Goal: Task Accomplishment & Management: Complete application form

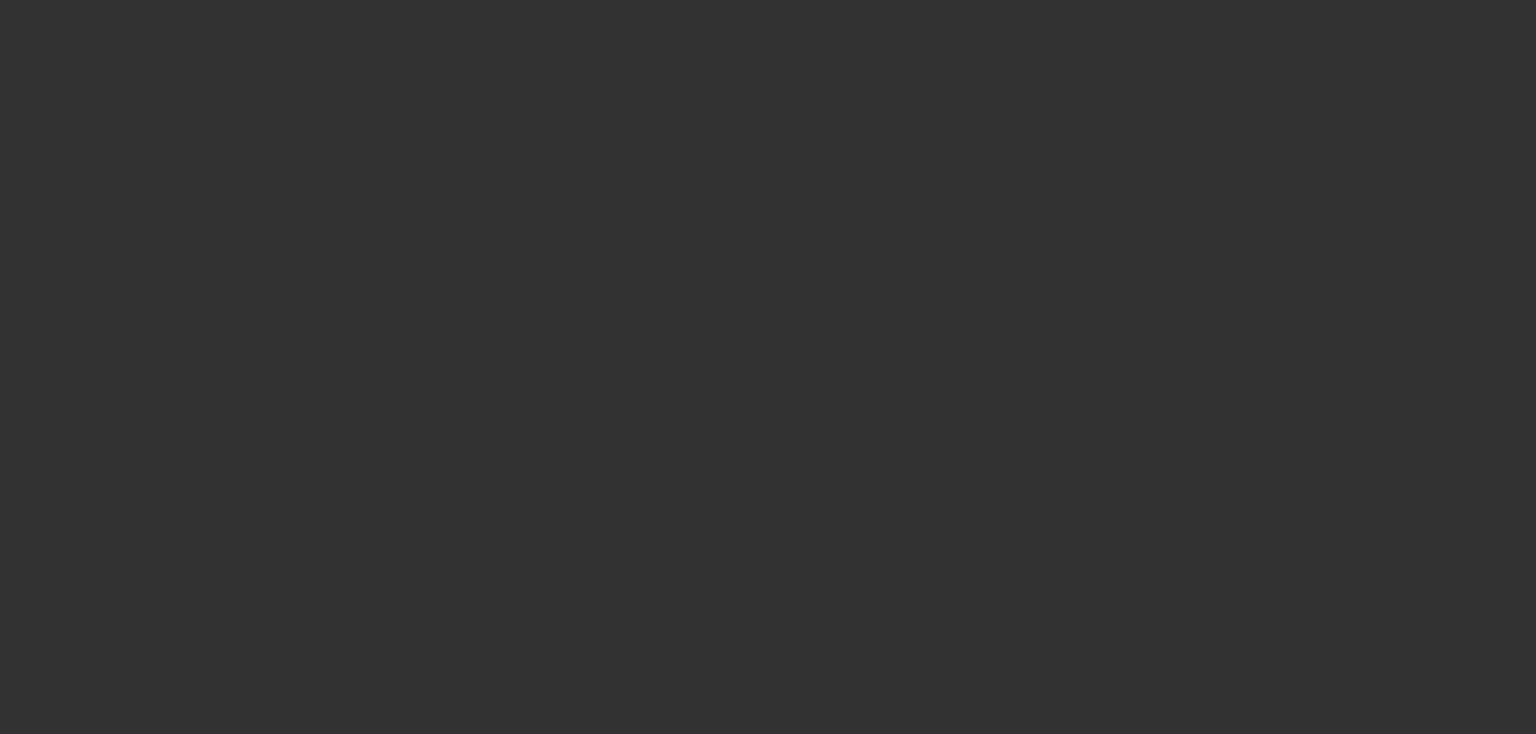
select select "3"
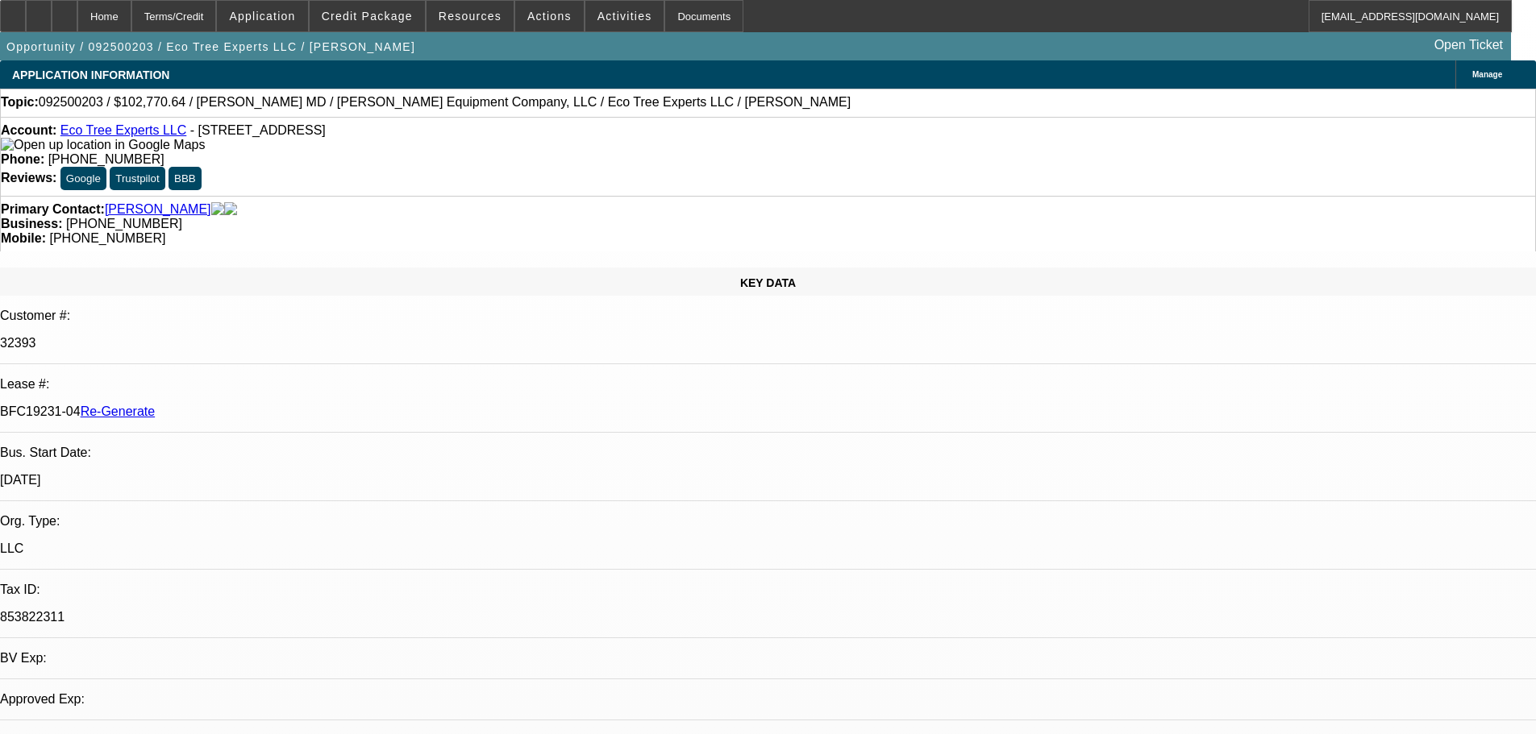
select select "0"
select select "1"
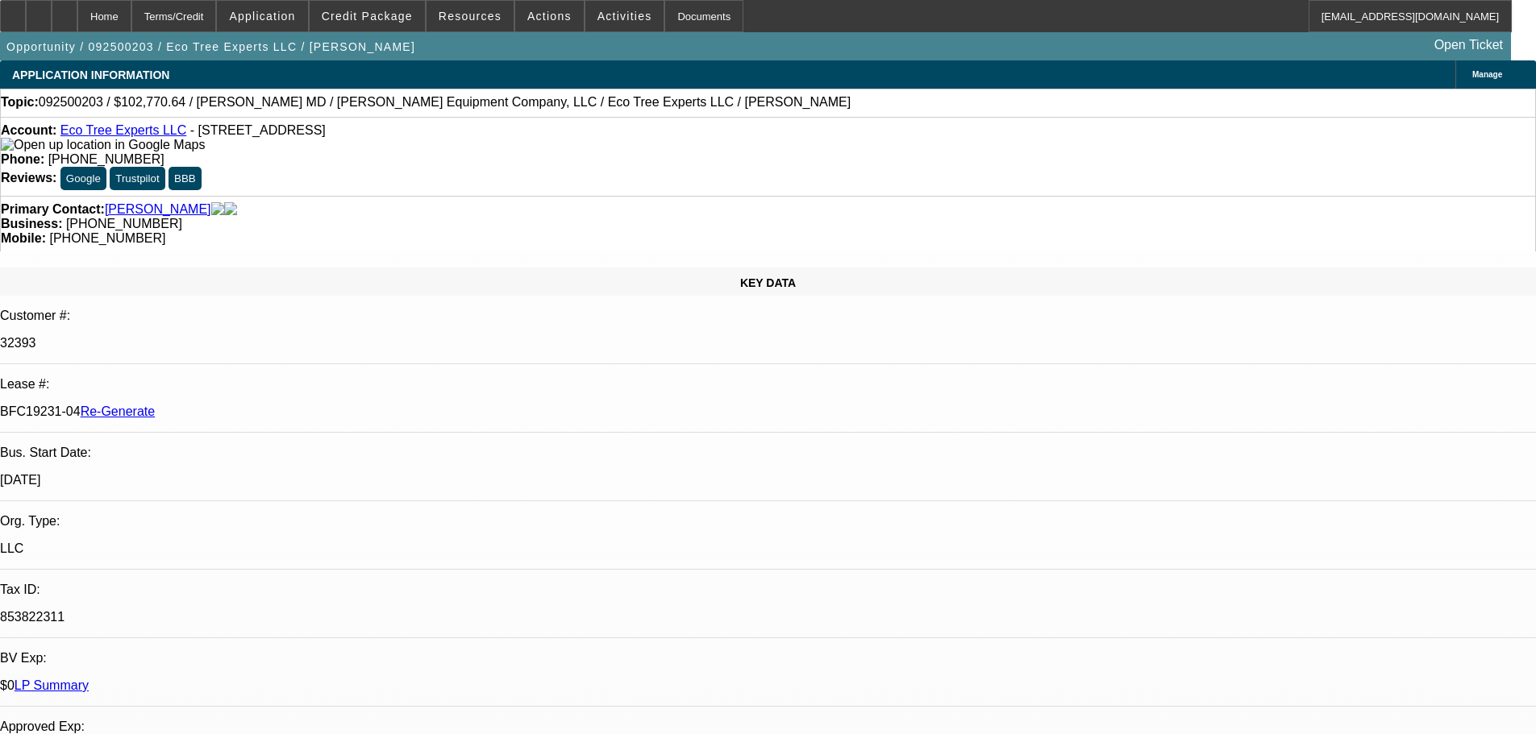
select select "6"
click at [664, 10] on div "Documents" at bounding box center [703, 16] width 79 height 32
click at [612, 14] on span "Activities" at bounding box center [624, 16] width 55 height 13
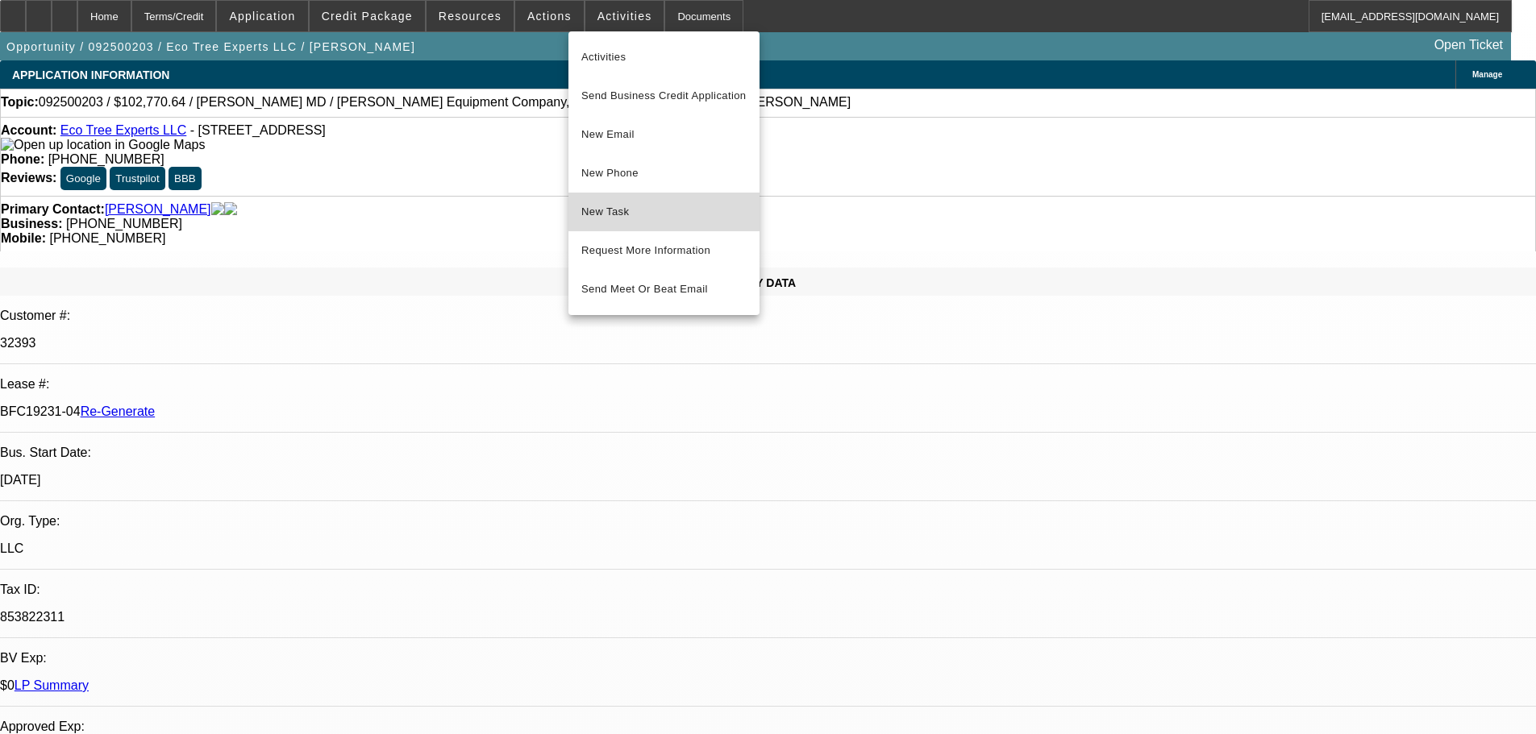
click at [629, 206] on span "New Task" at bounding box center [663, 211] width 165 height 19
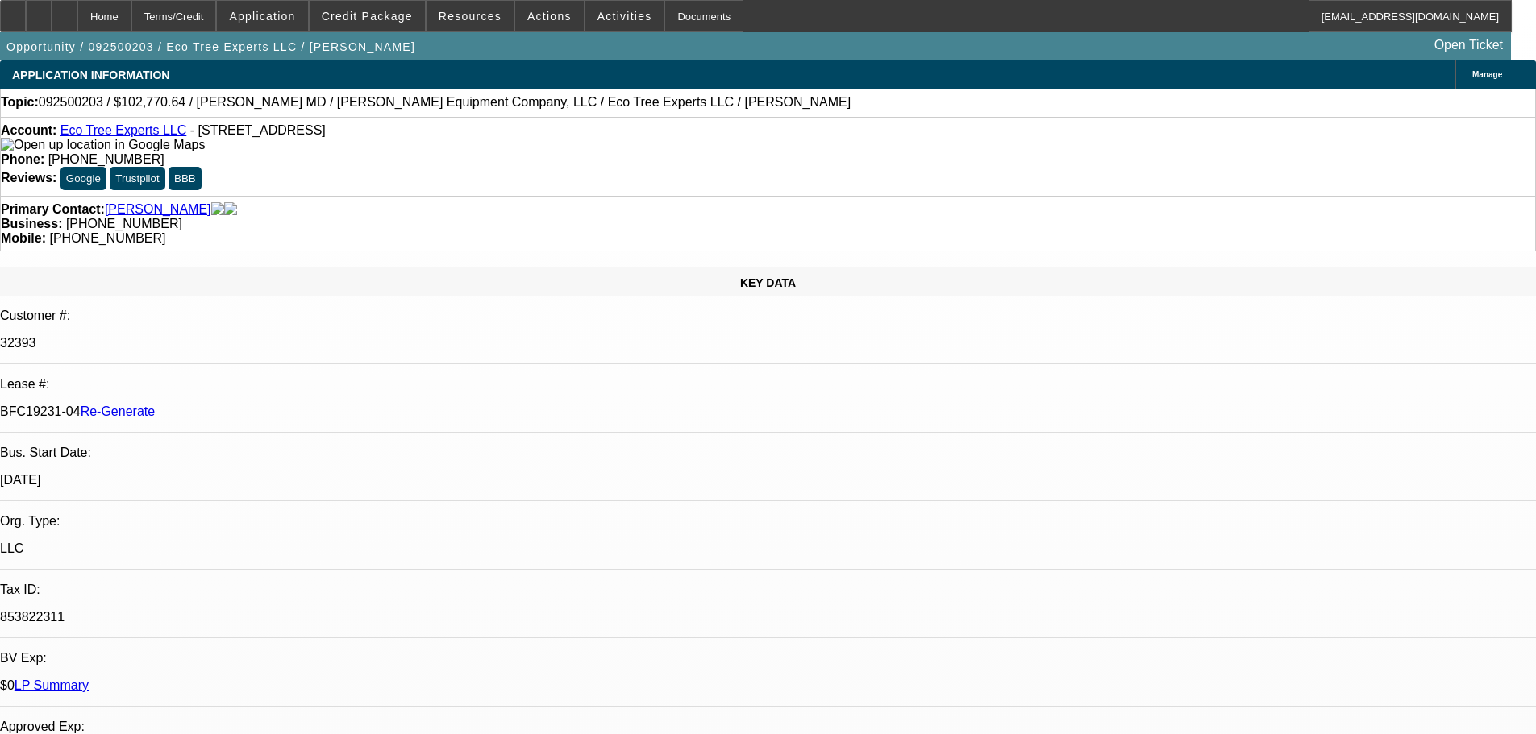
click at [753, 106] on div "Topic: 092500203 / $102,770.64 / Mack MD / Scott Equipment Company, LLC / Eco T…" at bounding box center [768, 102] width 1534 height 15
click at [614, 9] on span at bounding box center [624, 16] width 79 height 39
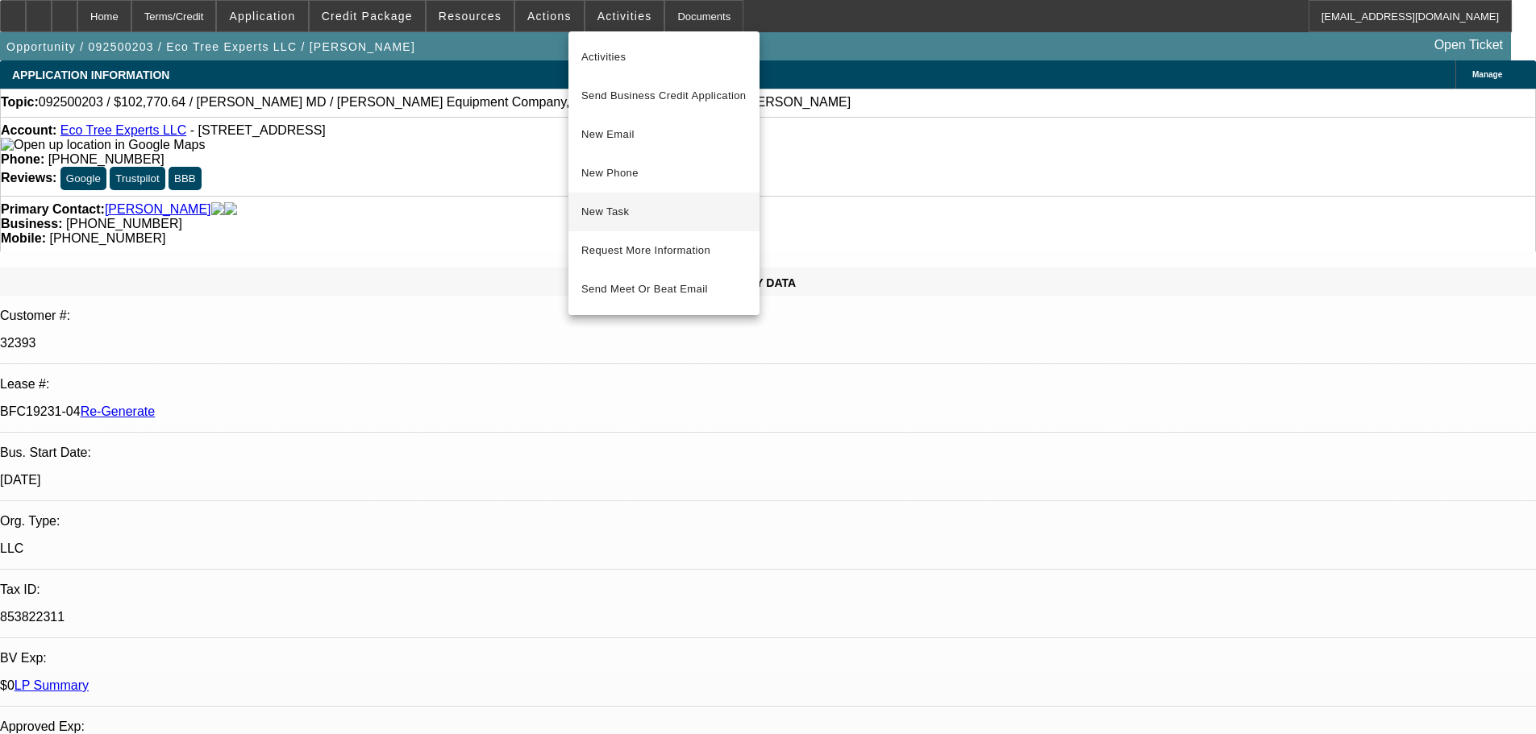
click at [633, 201] on button "New Task" at bounding box center [663, 212] width 191 height 39
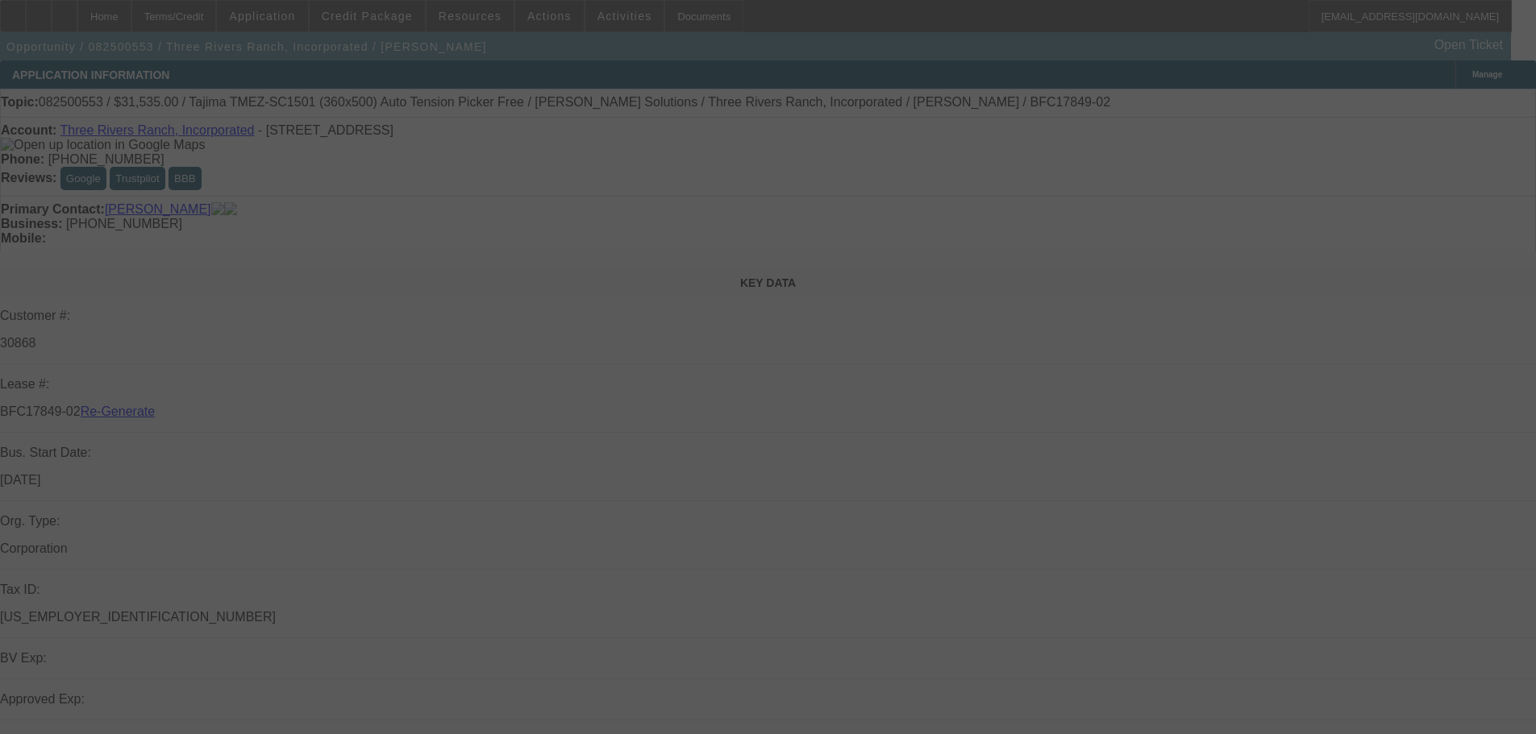
select select "3"
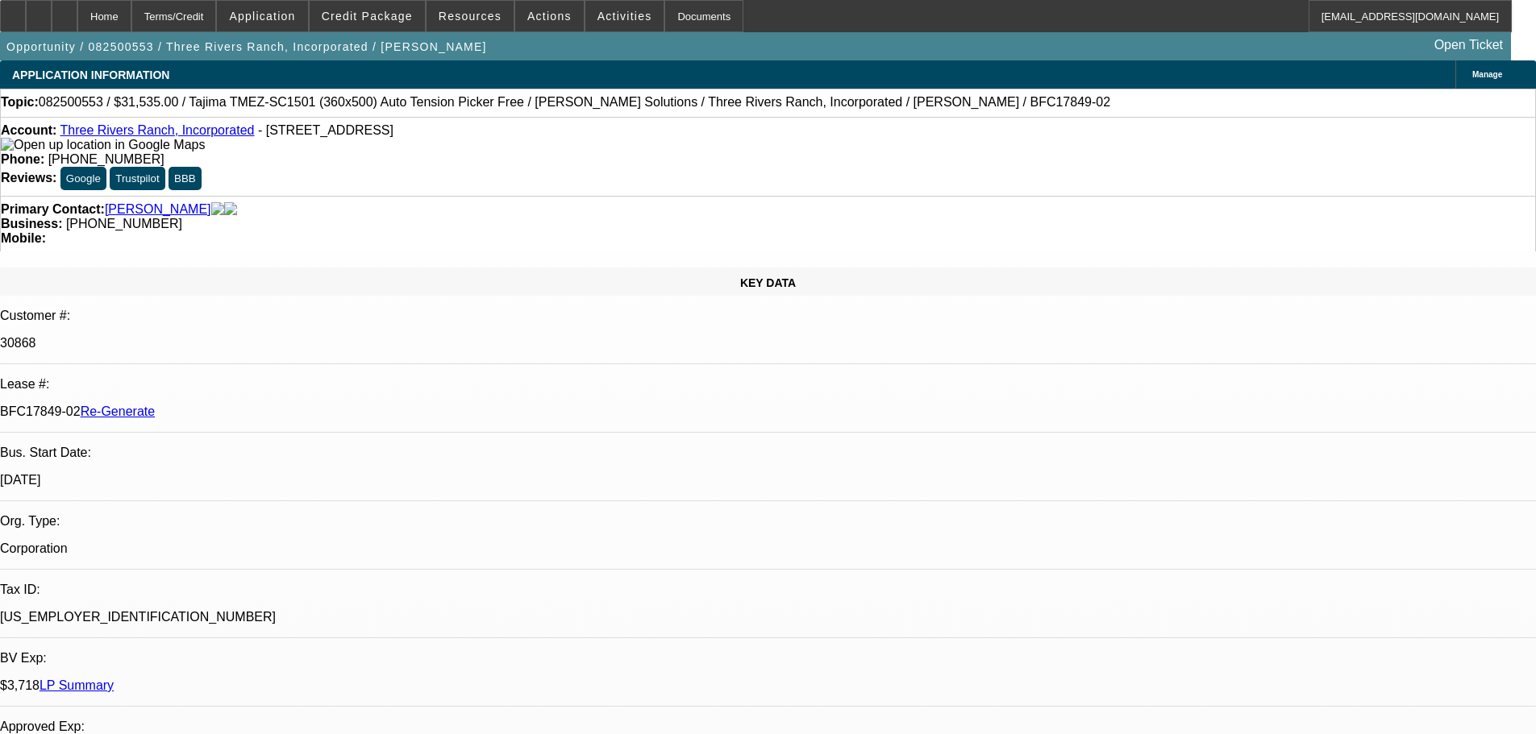
select select "0"
select select "2"
select select "0.1"
select select "4"
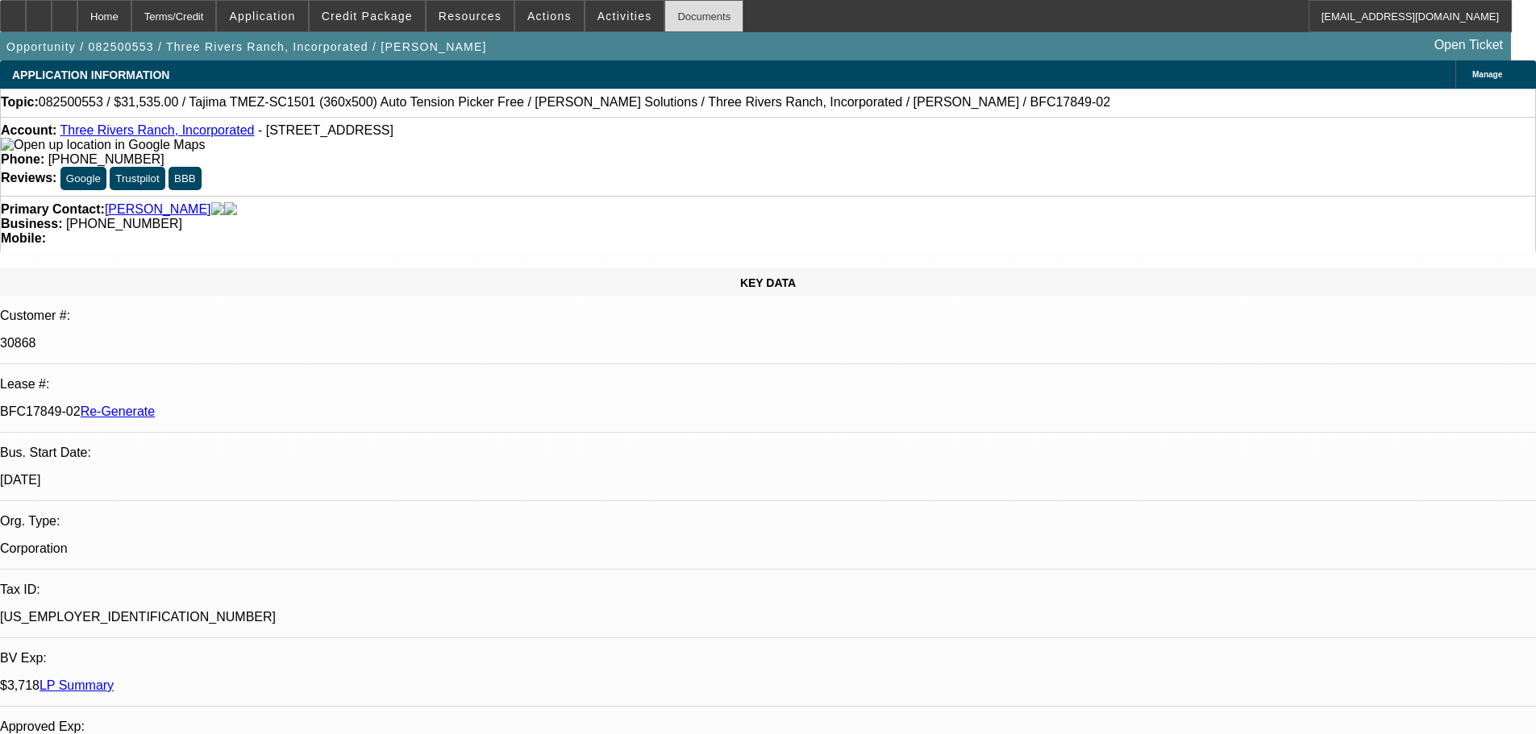
click at [682, 19] on div "Documents" at bounding box center [703, 16] width 79 height 32
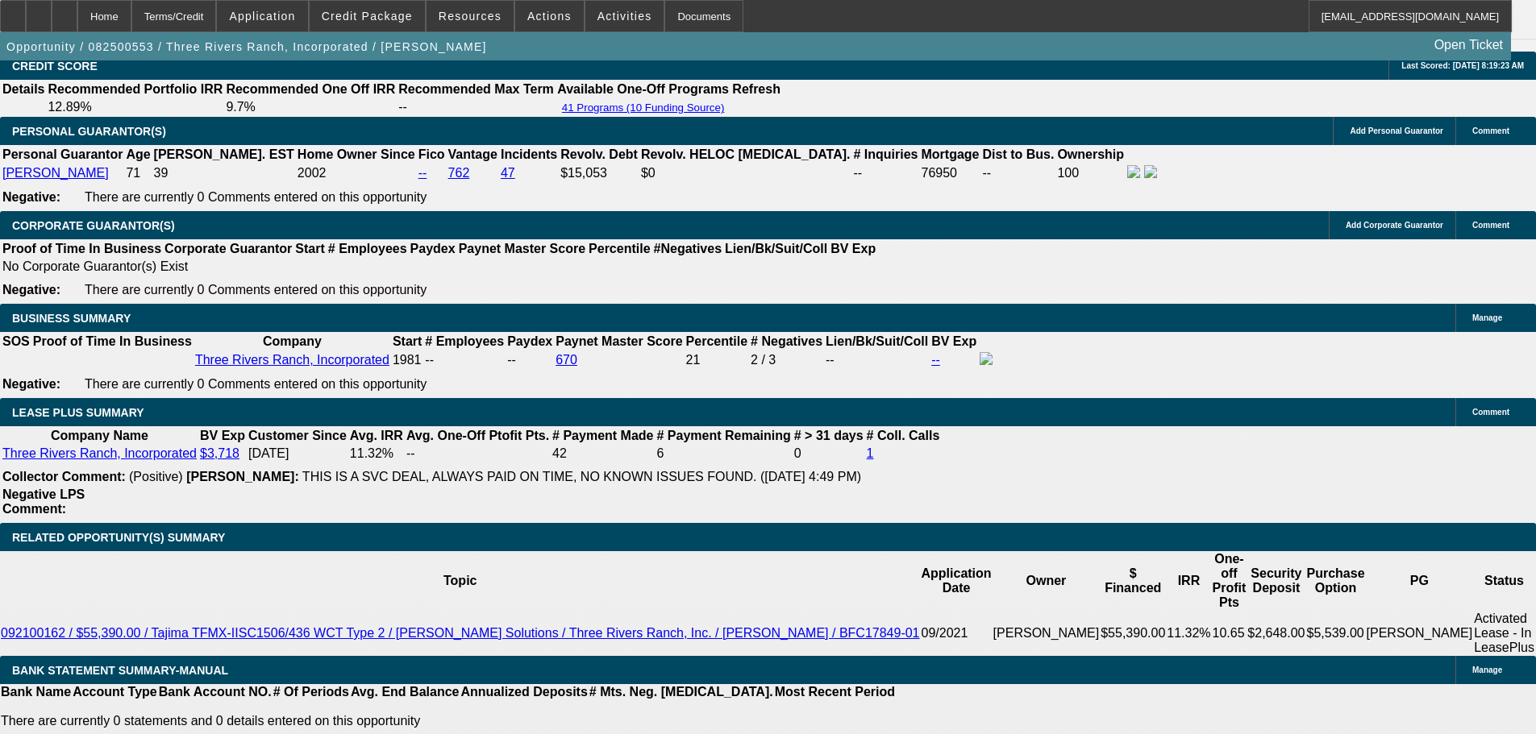
scroll to position [2499, 0]
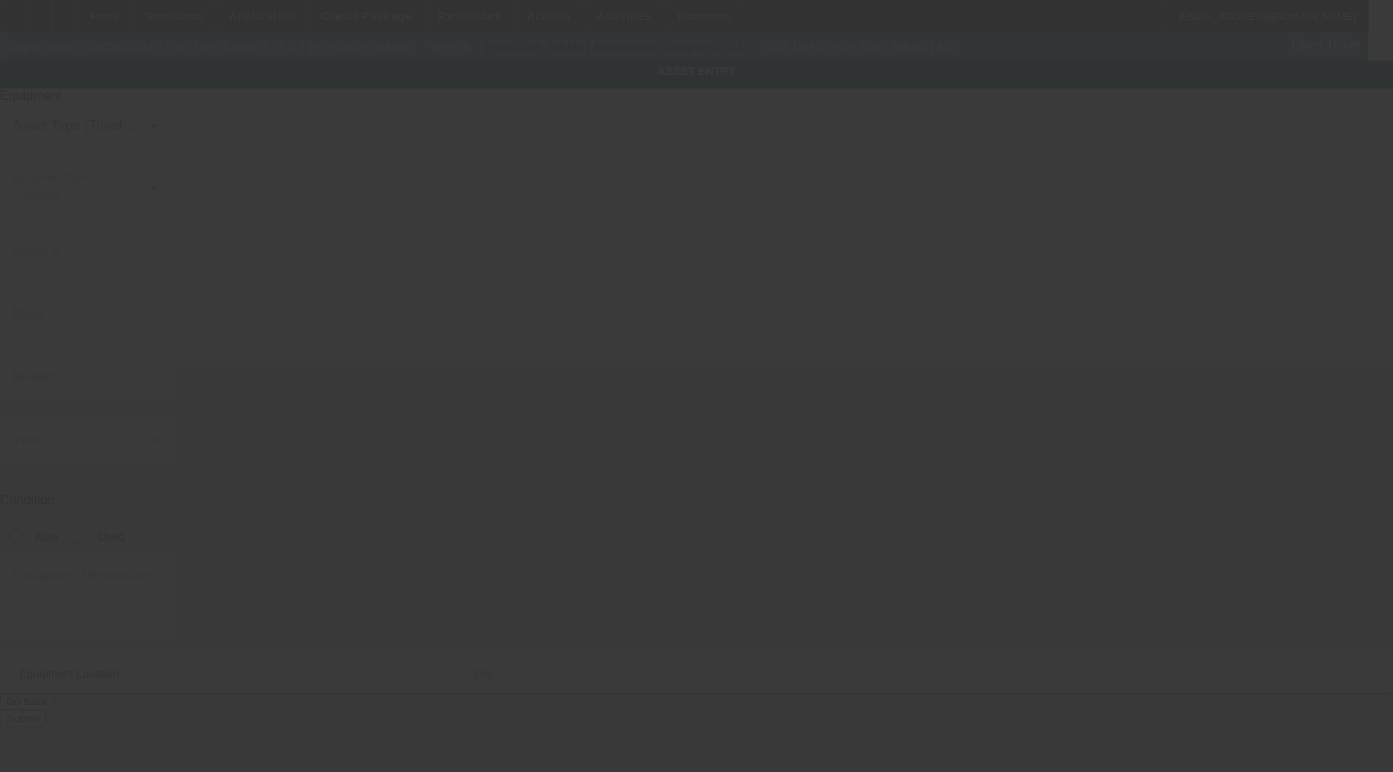
type input "[US_VEHICLE_IDENTIFICATION_NUMBER]"
type input "[PERSON_NAME]"
type input "MD"
radio input "true"
type textarea "With:"
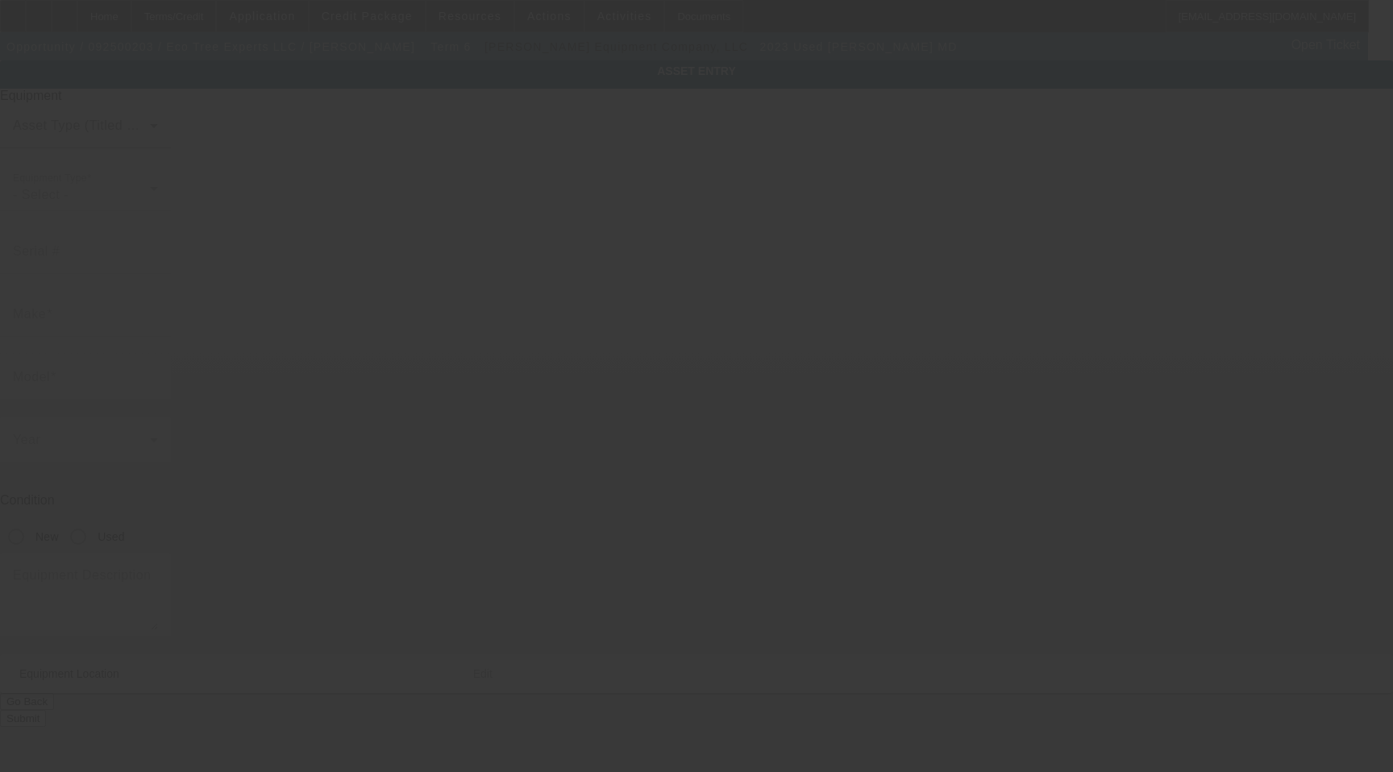
type input "[STREET_ADDRESS]"
type input "Ste 600"
type input "[GEOGRAPHIC_DATA]"
type input "33401"
type input "[GEOGRAPHIC_DATA]"
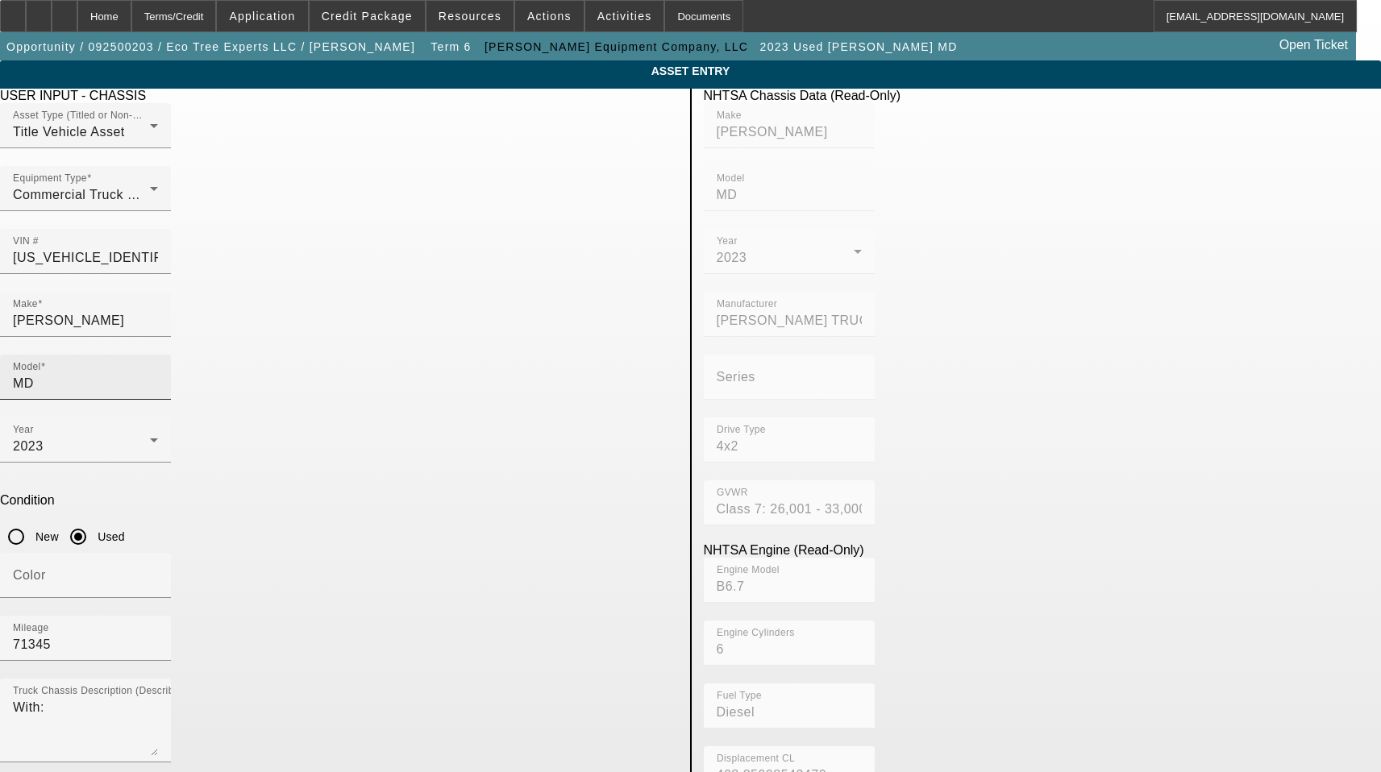
click at [158, 374] on input "MD" at bounding box center [85, 383] width 145 height 19
click at [158, 311] on input "[PERSON_NAME]" at bounding box center [85, 320] width 145 height 19
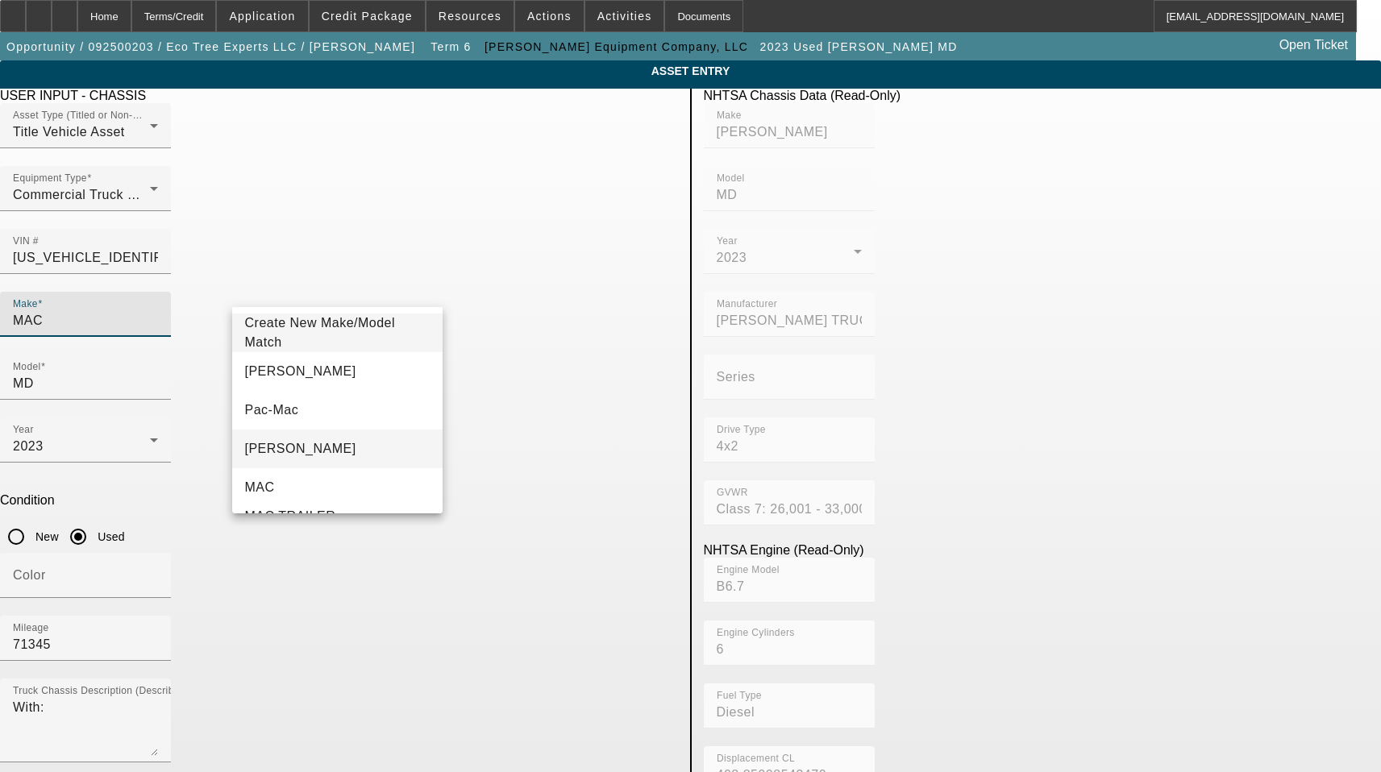
type input "MAC"
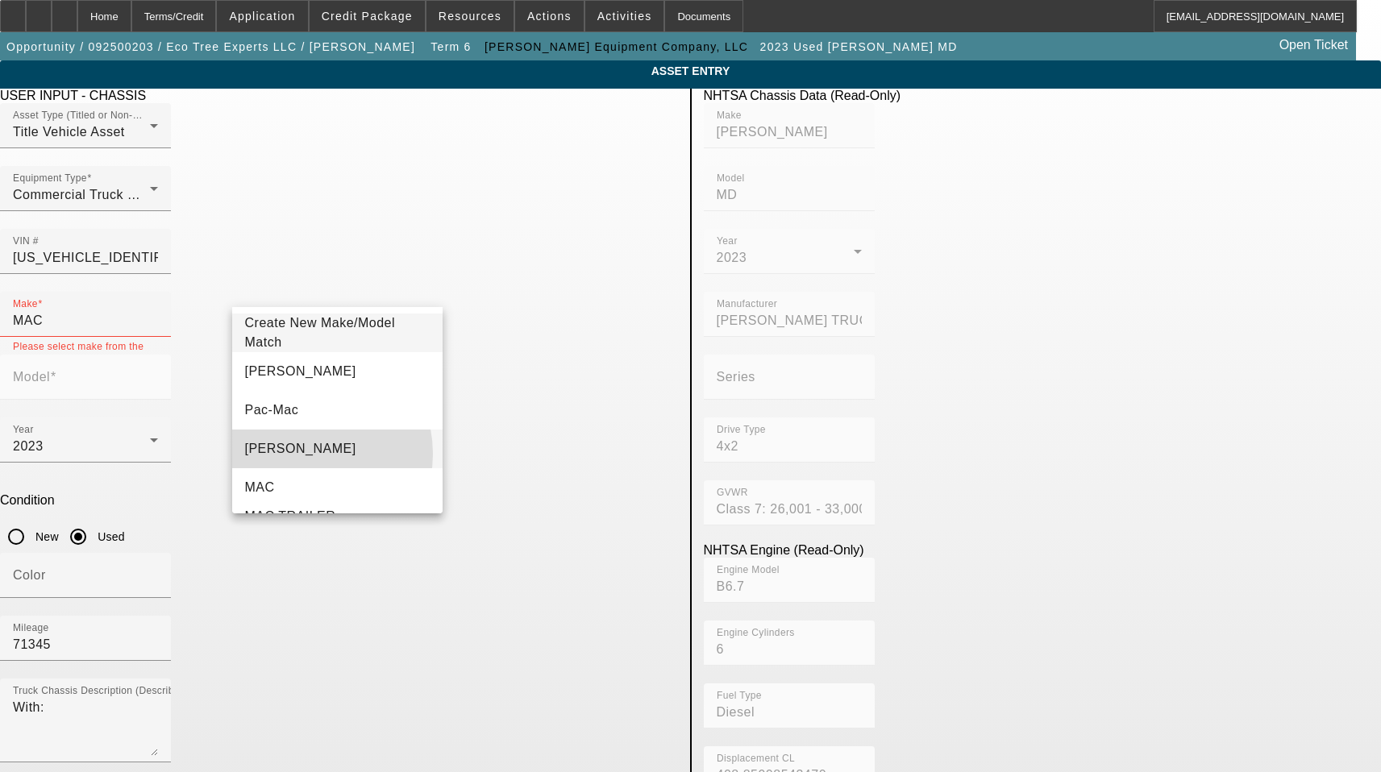
click at [306, 454] on mat-option "[PERSON_NAME]" at bounding box center [337, 449] width 211 height 39
type input "[PERSON_NAME]"
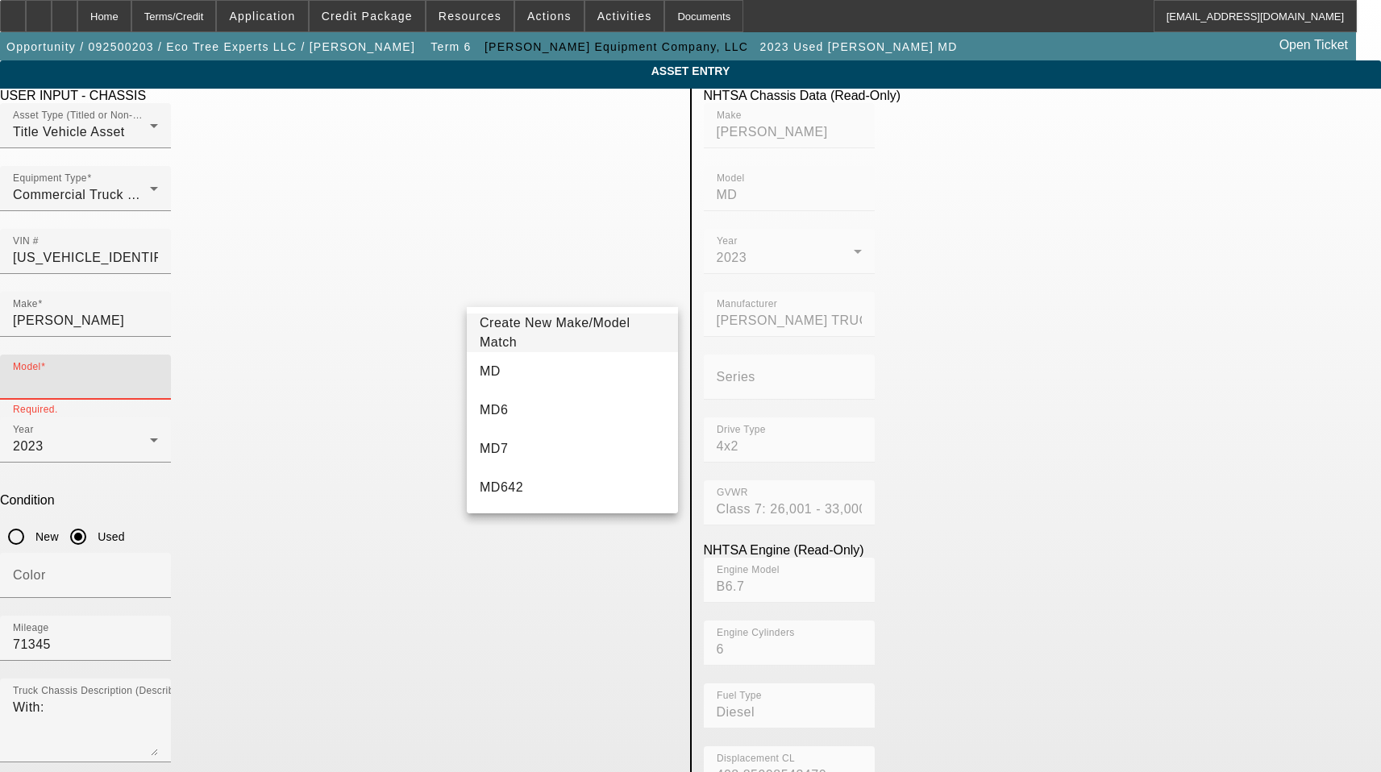
click at [158, 374] on input "Model" at bounding box center [85, 383] width 145 height 19
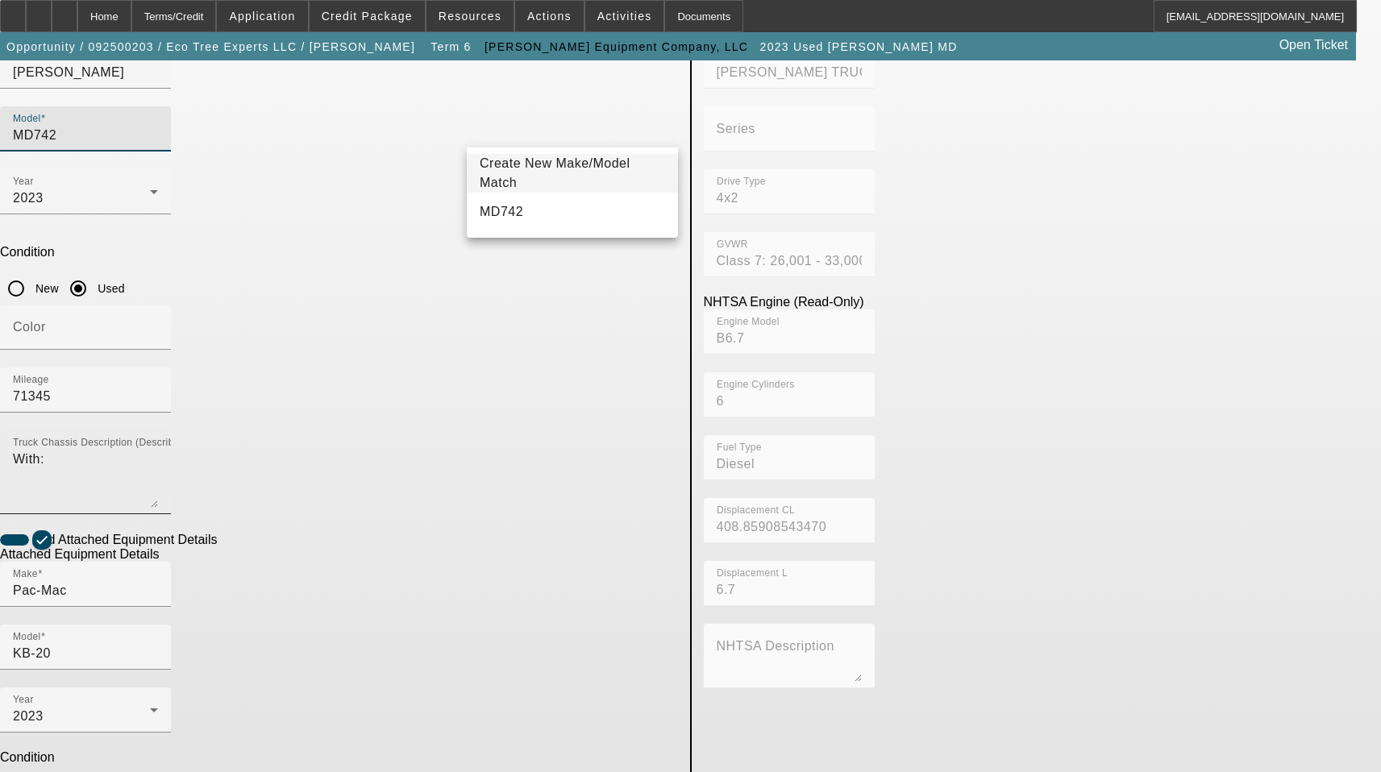
scroll to position [266, 0]
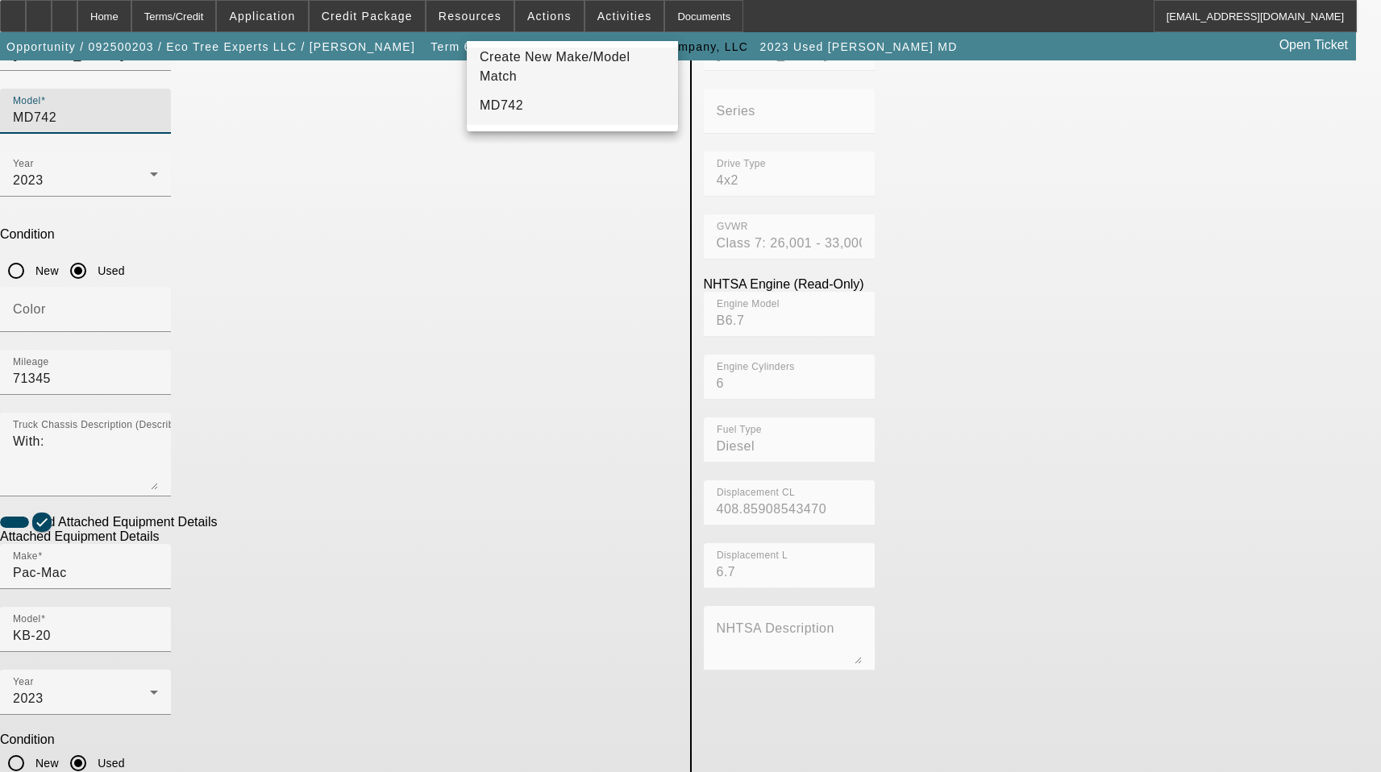
type input "MD742"
click at [589, 109] on mat-option "MD742" at bounding box center [572, 105] width 211 height 39
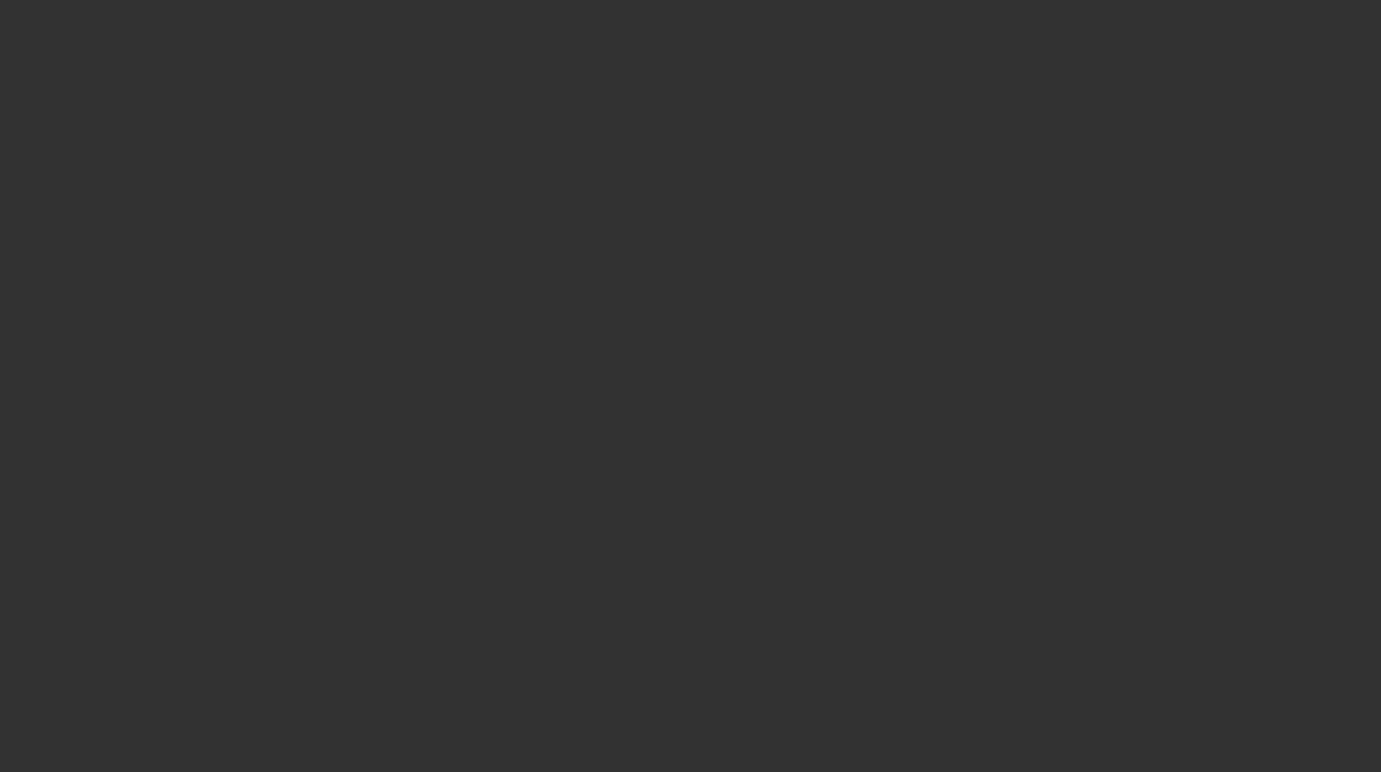
select select "3"
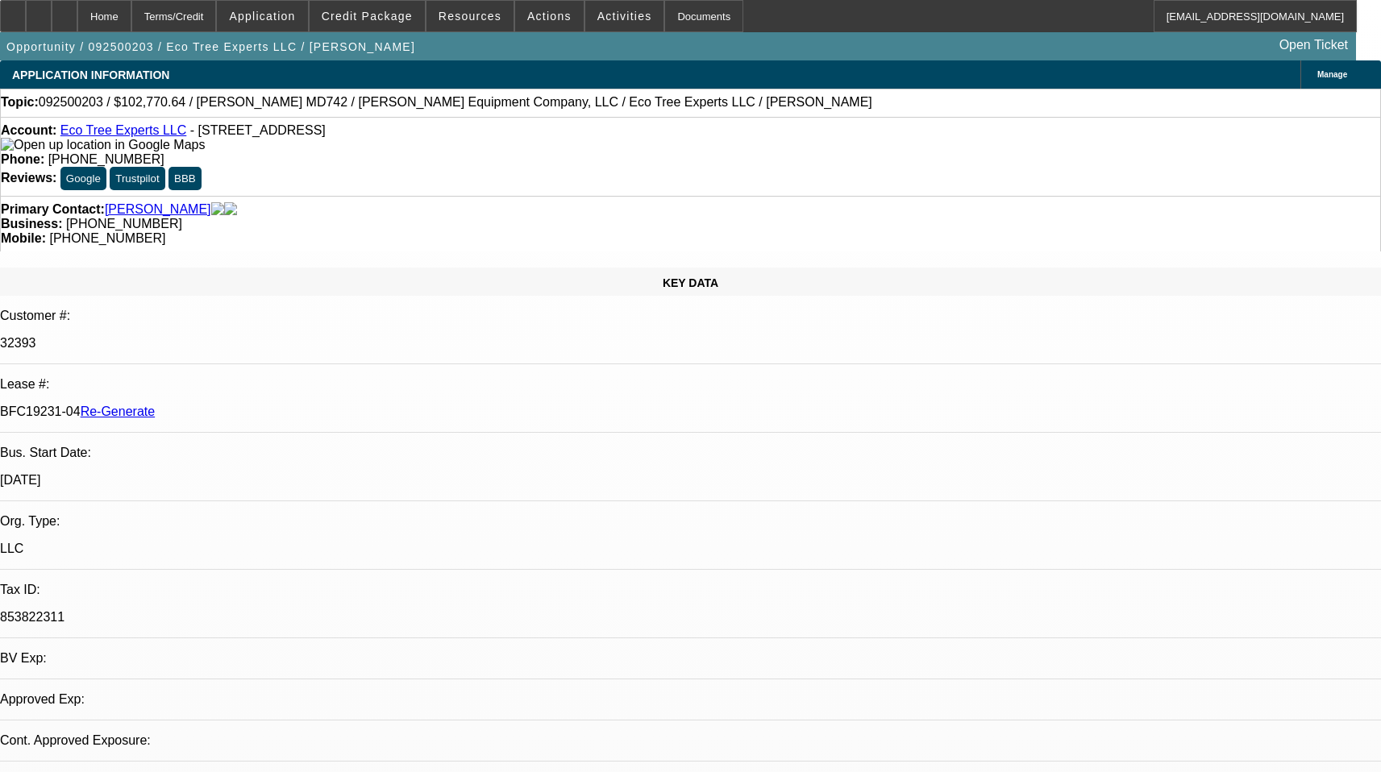
select select "0"
select select "6"
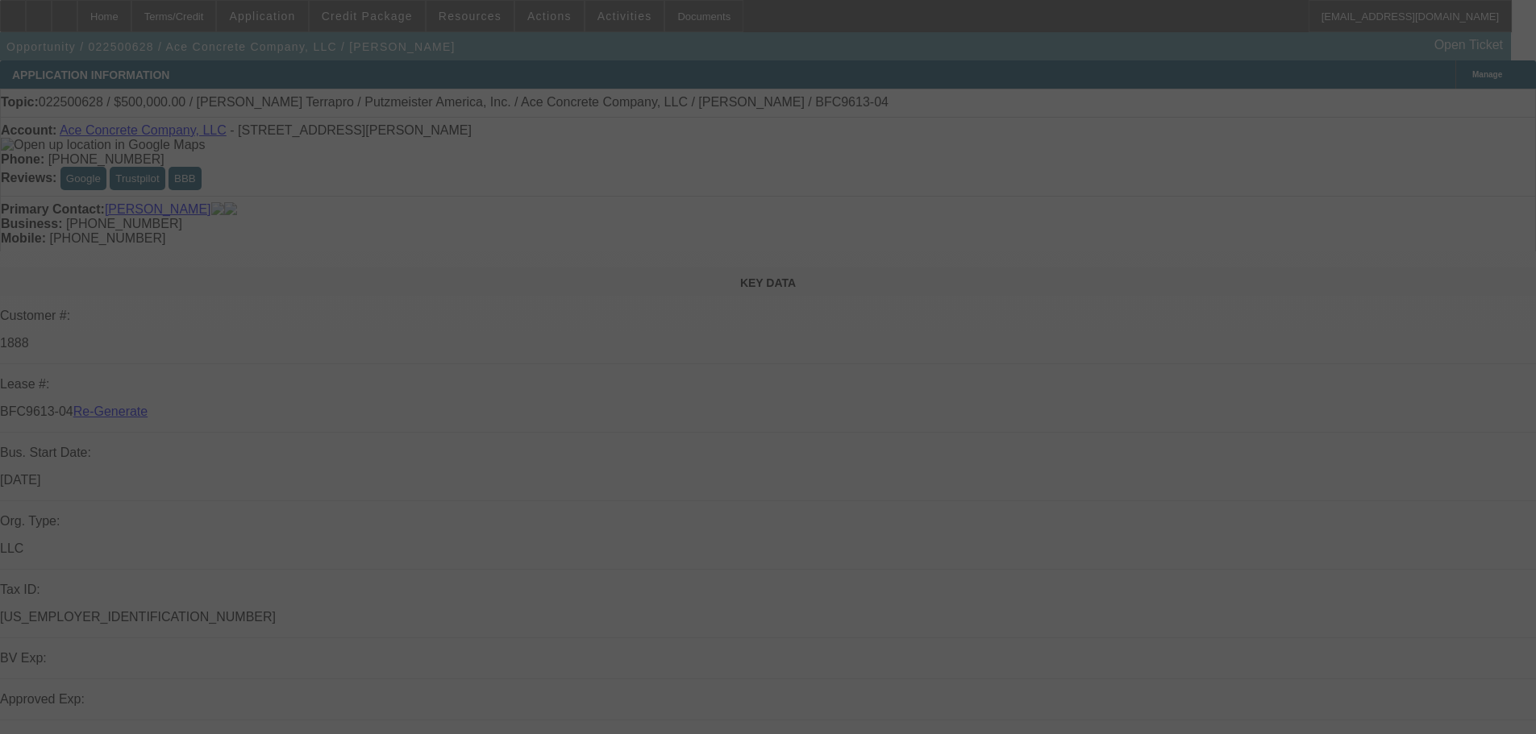
select select "4"
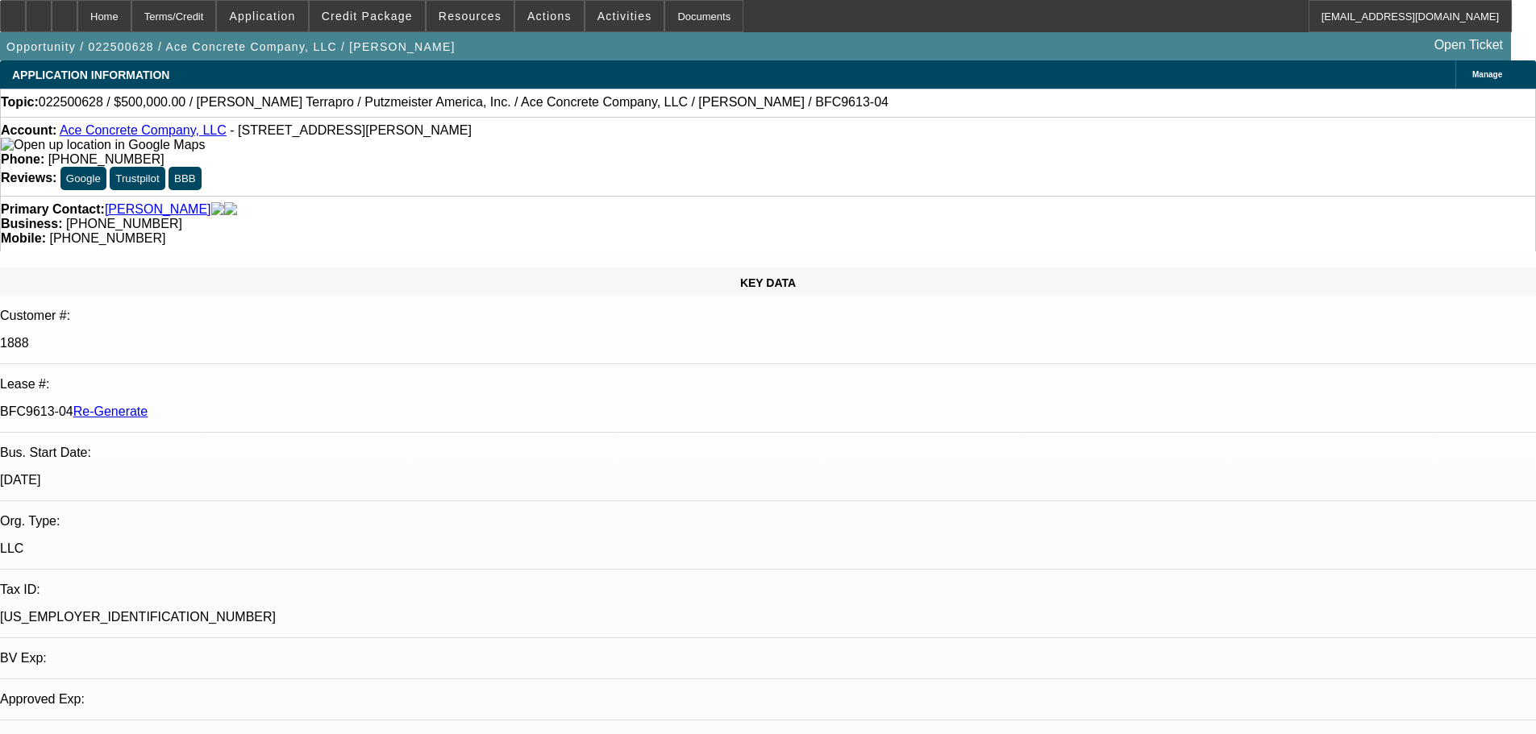
select select "0"
select select "1"
select select "3"
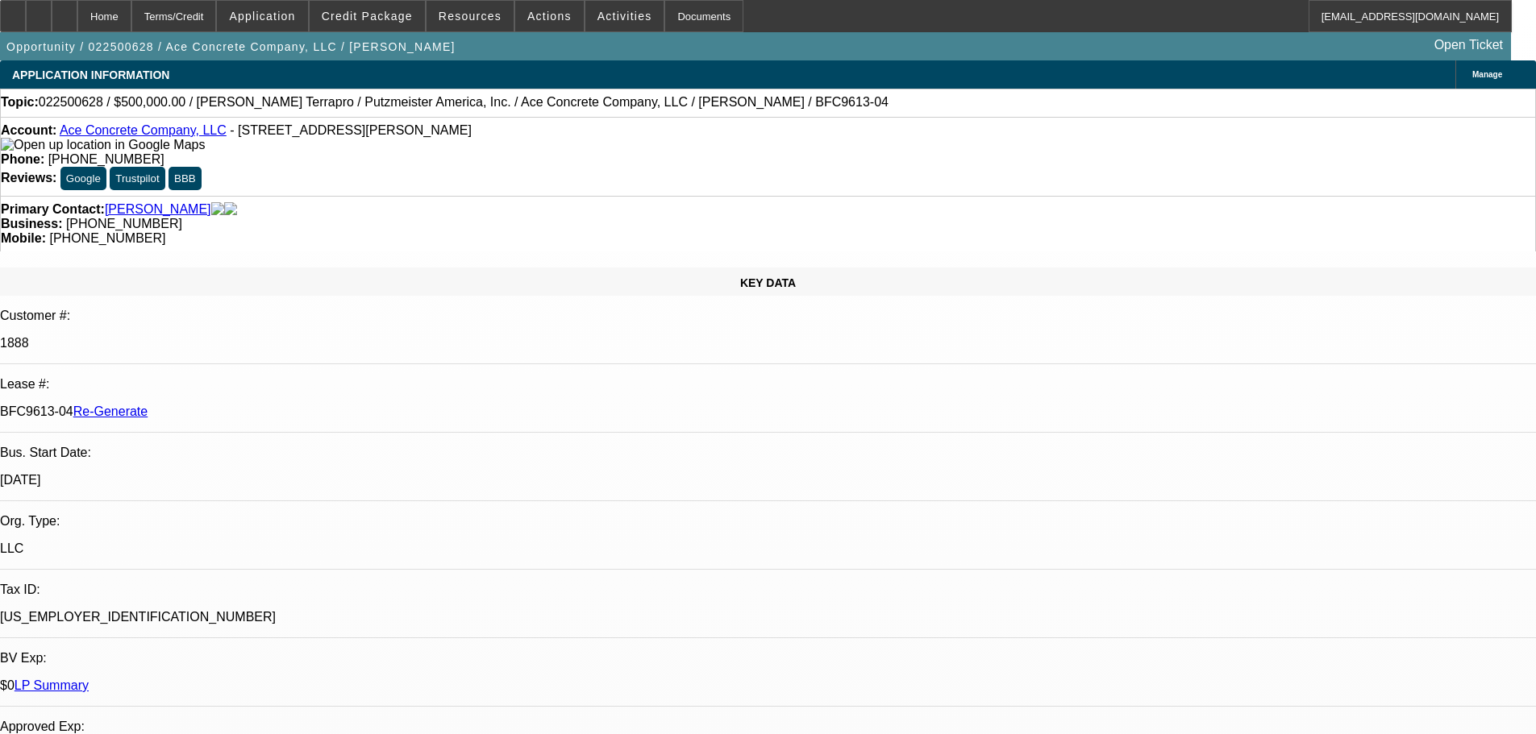
select select "6"
click at [606, 21] on span "Activities" at bounding box center [624, 16] width 55 height 13
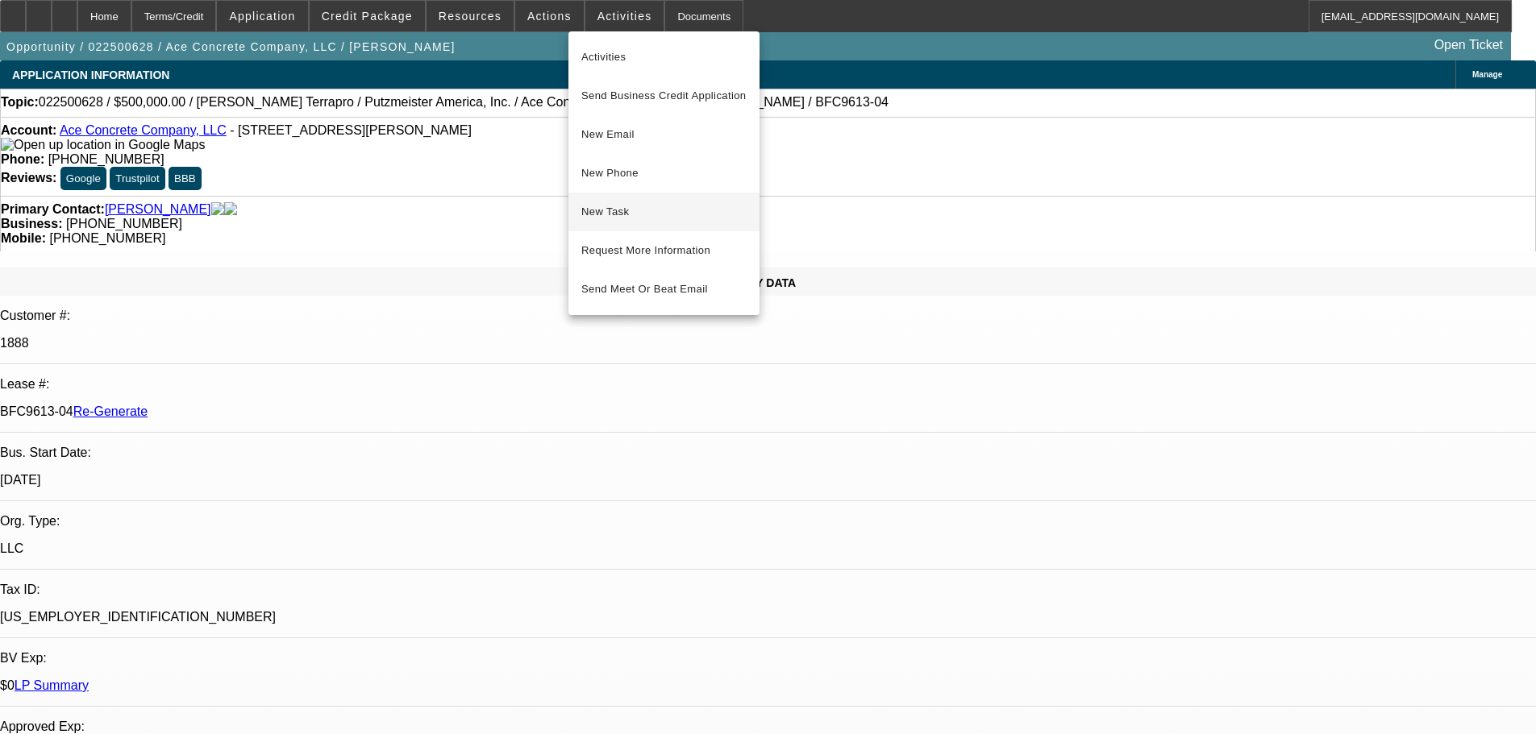
click at [622, 210] on span "New Task" at bounding box center [663, 211] width 165 height 19
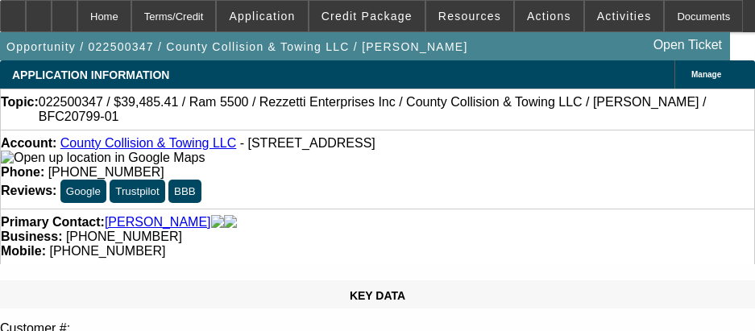
select select "4"
select select "0"
select select "0.1"
select select "4"
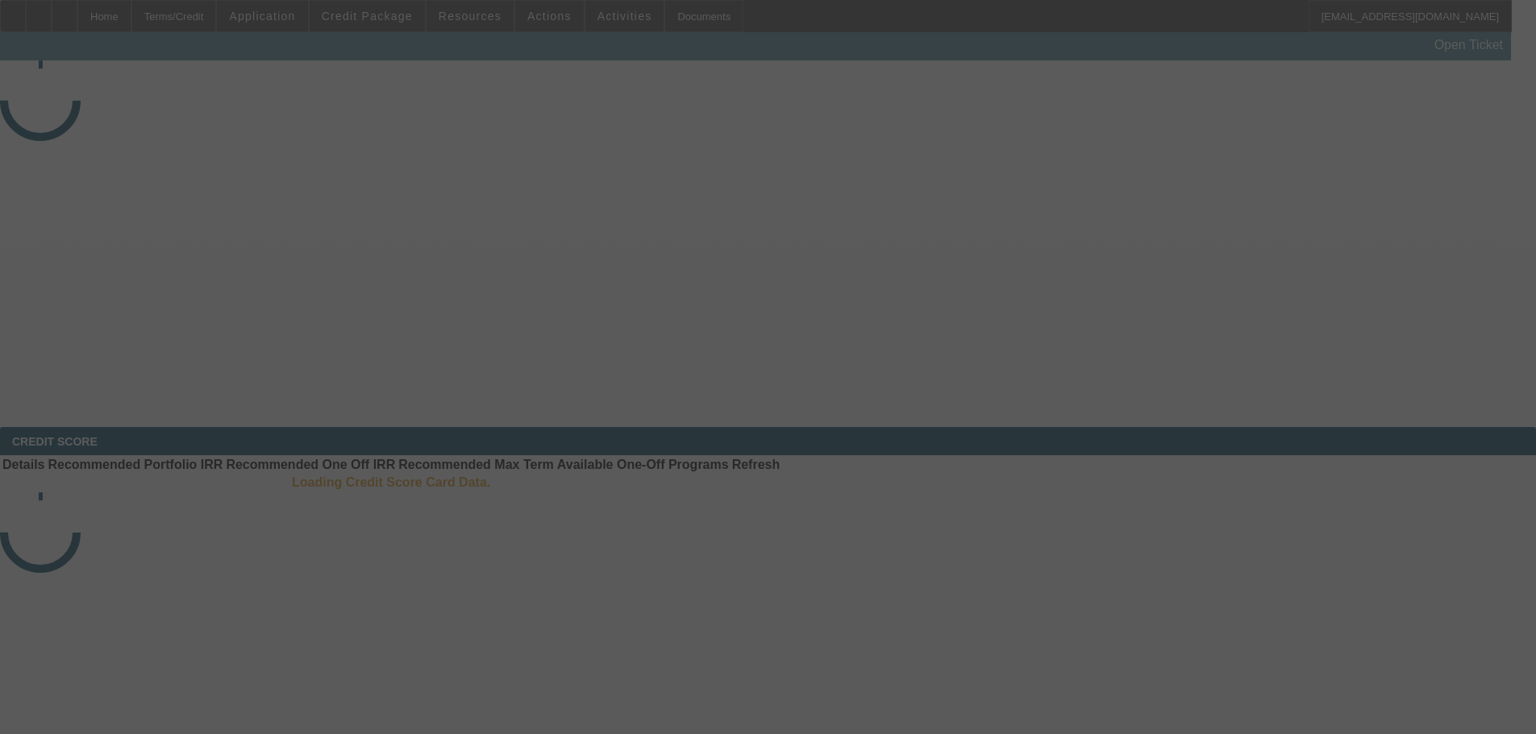
select select "3"
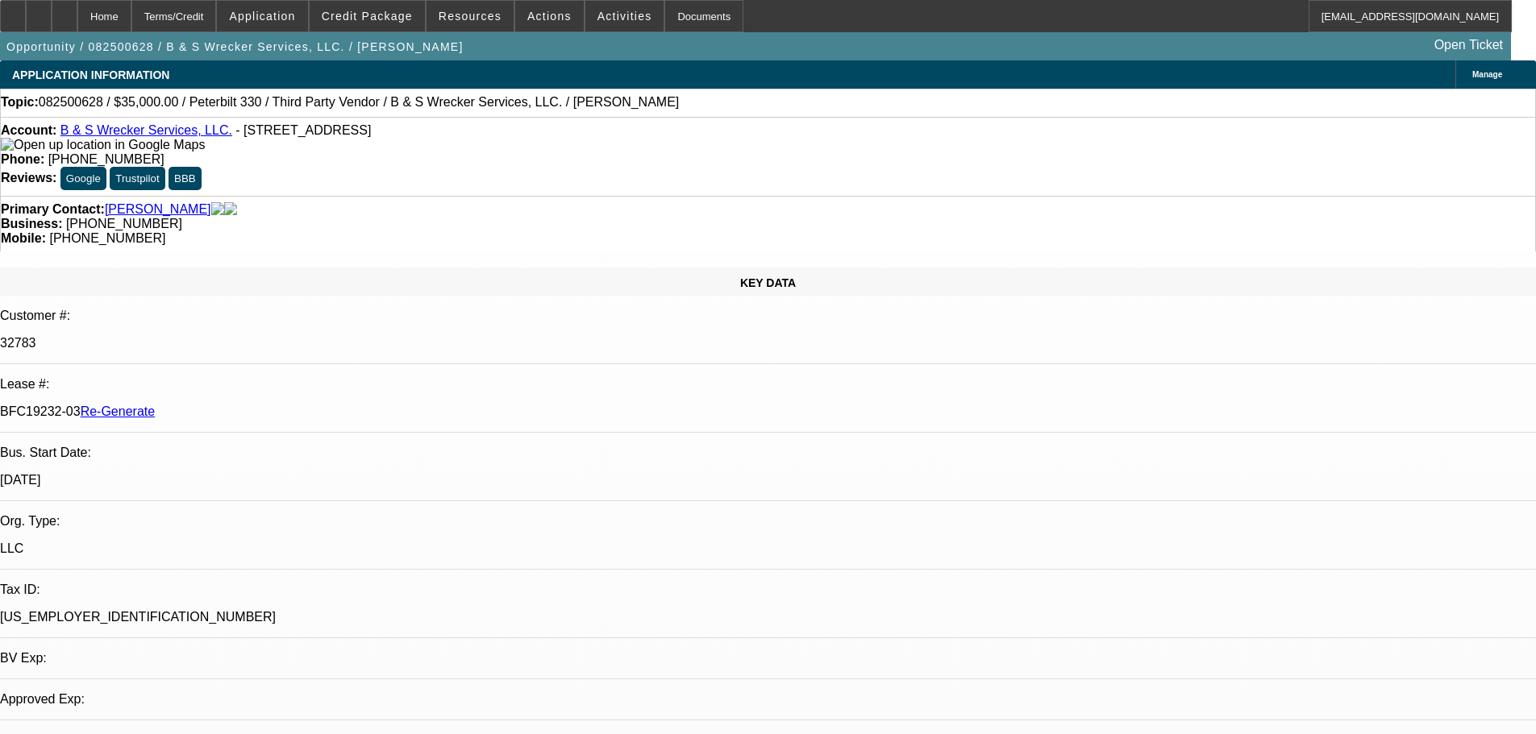
select select "0"
select select "1"
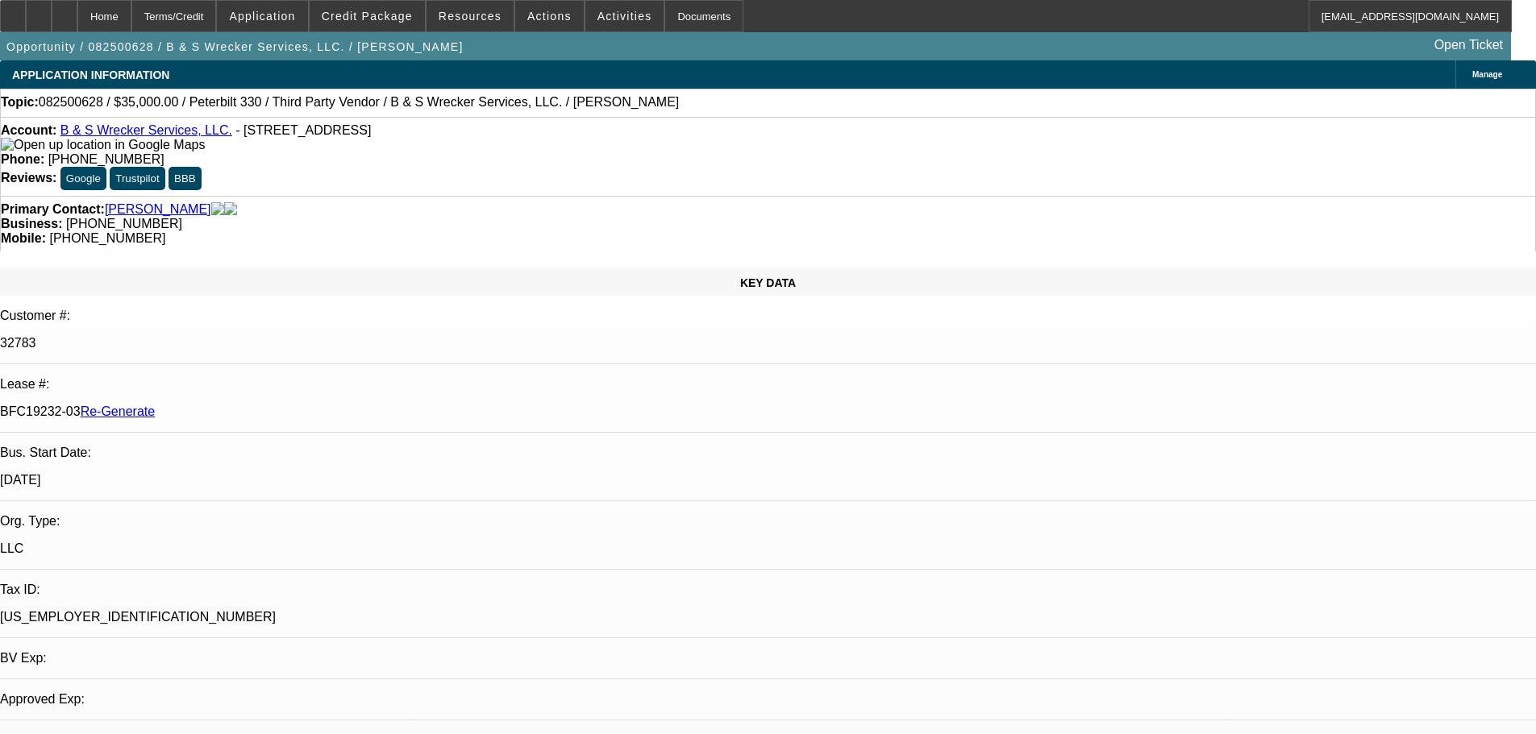
select select "6"
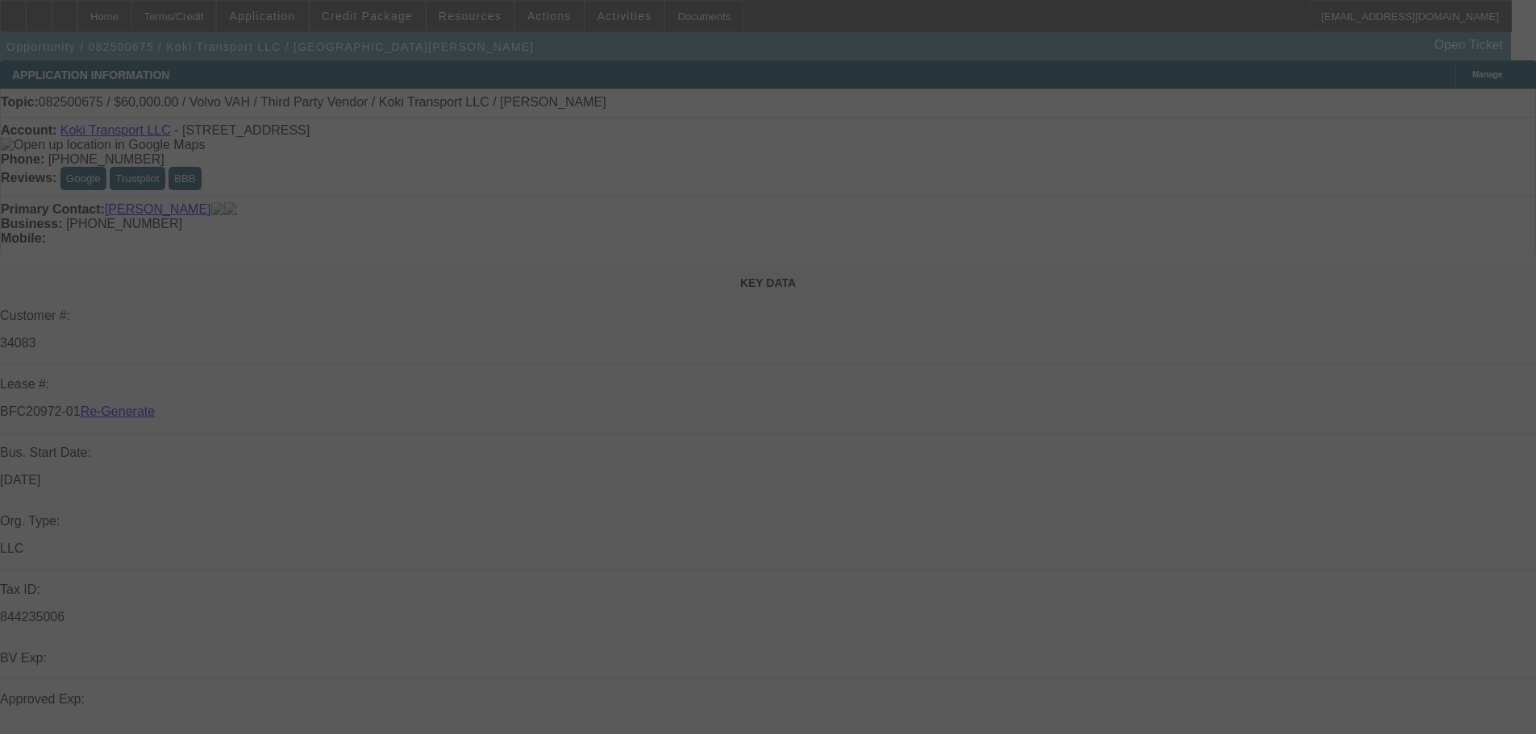
select select "3"
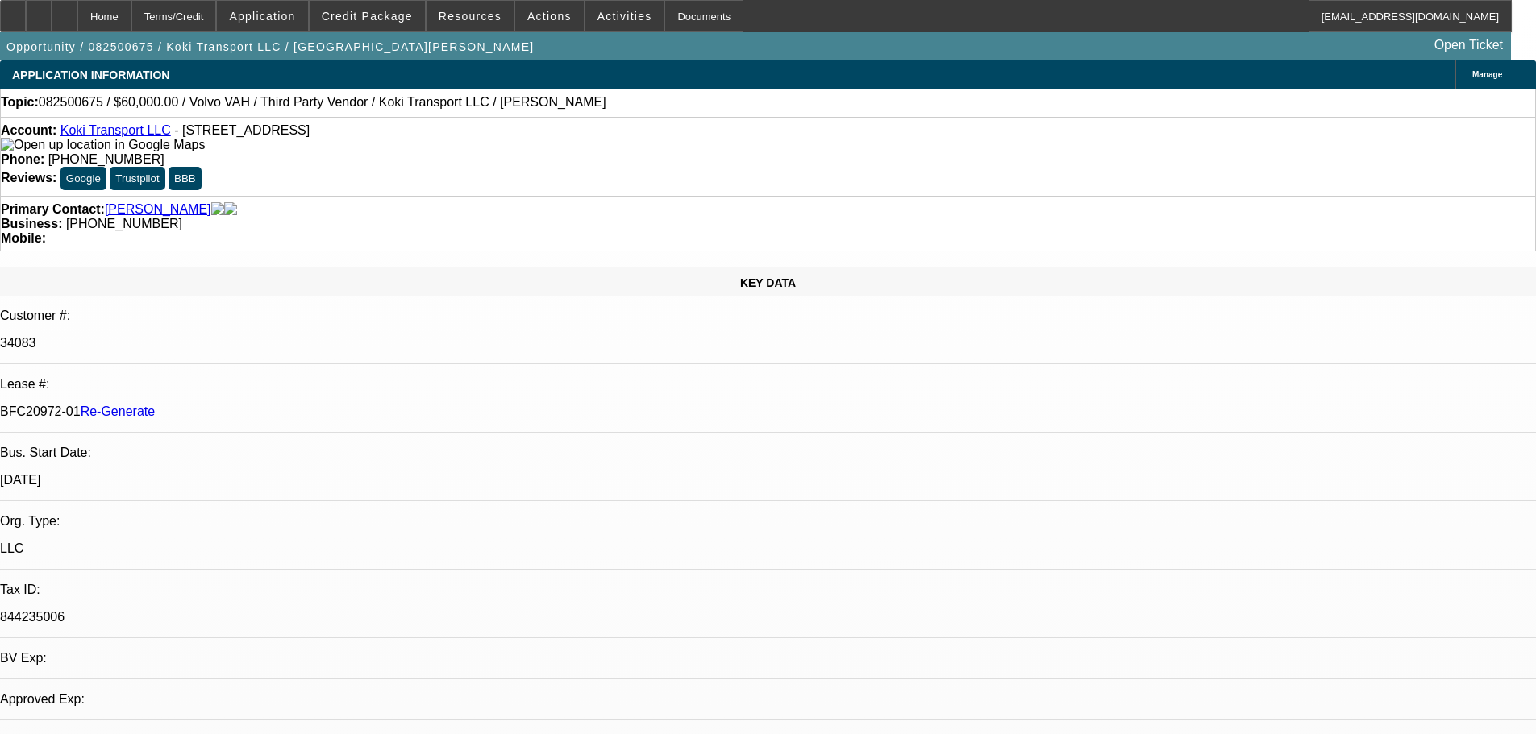
select select "0.2"
select select "2"
select select "0"
select select "6"
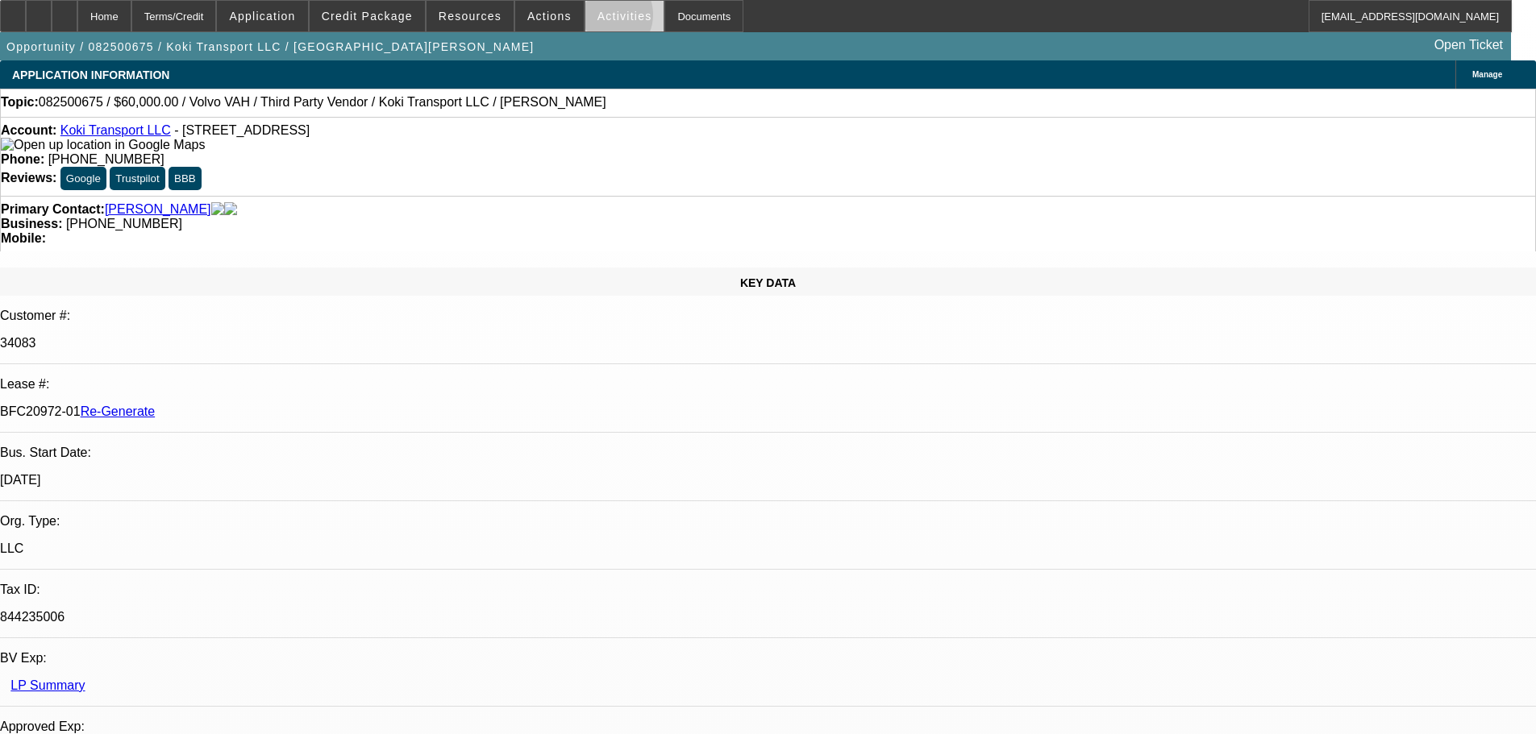
click at [597, 19] on span "Activities" at bounding box center [624, 16] width 55 height 13
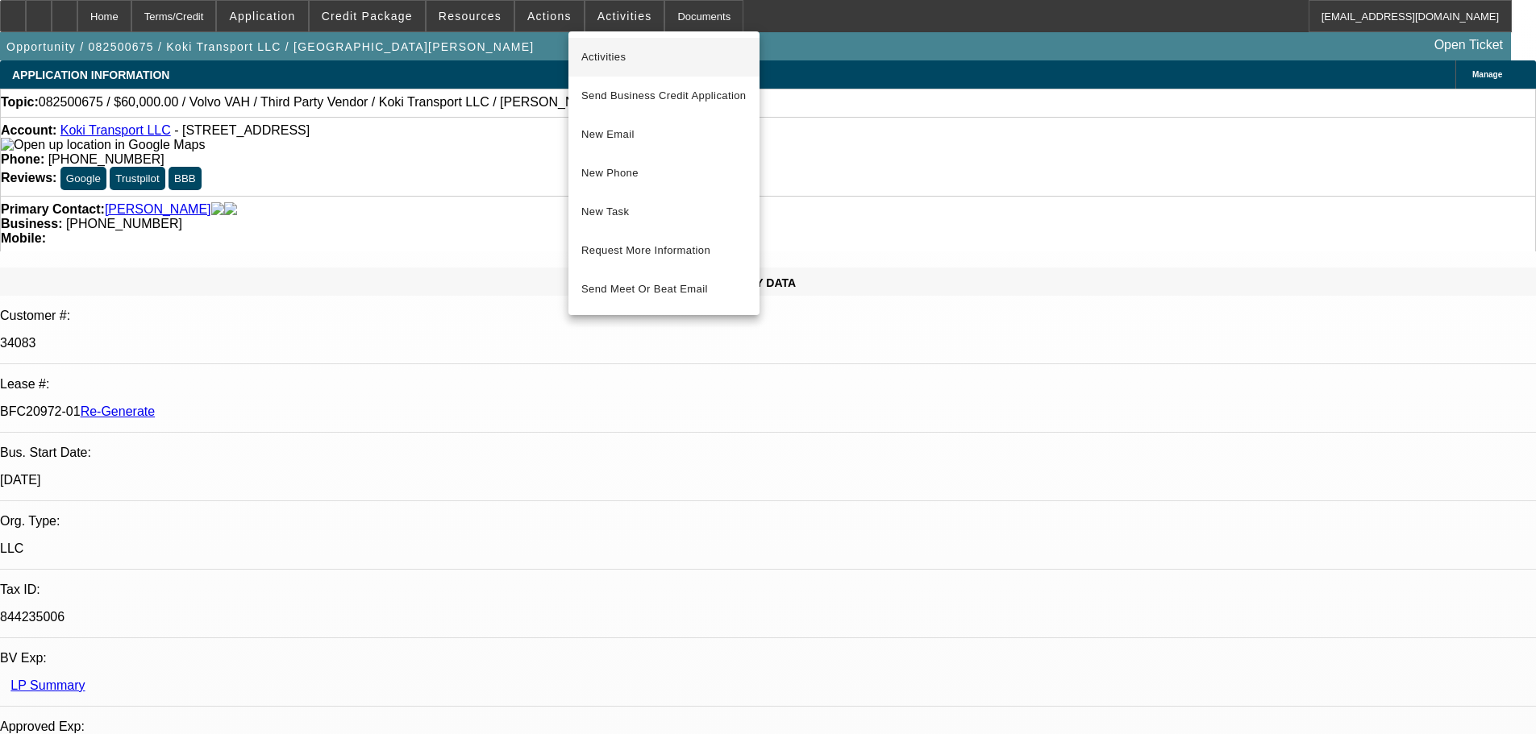
click at [664, 56] on span "Activities" at bounding box center [663, 57] width 165 height 19
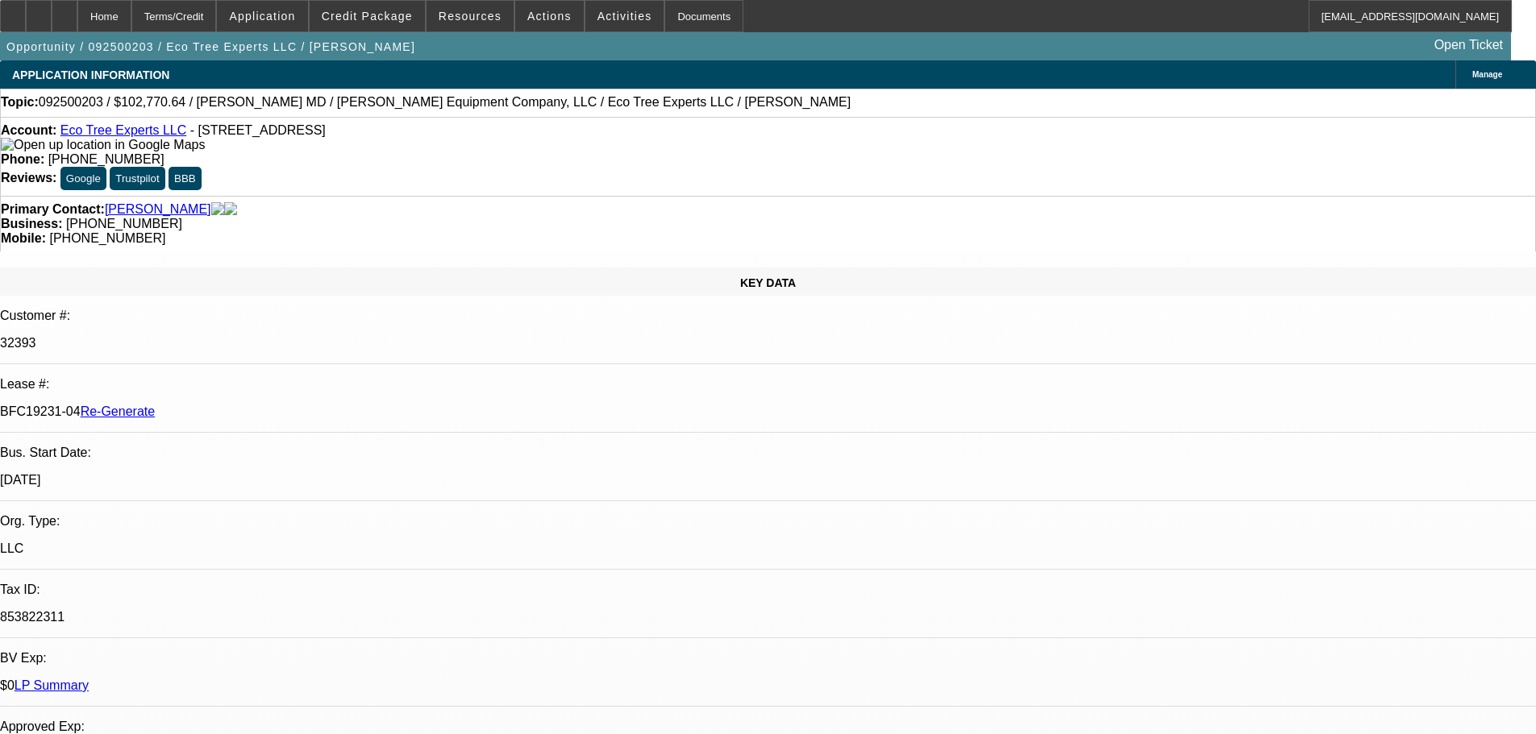
select select "3"
select select "0"
select select "6"
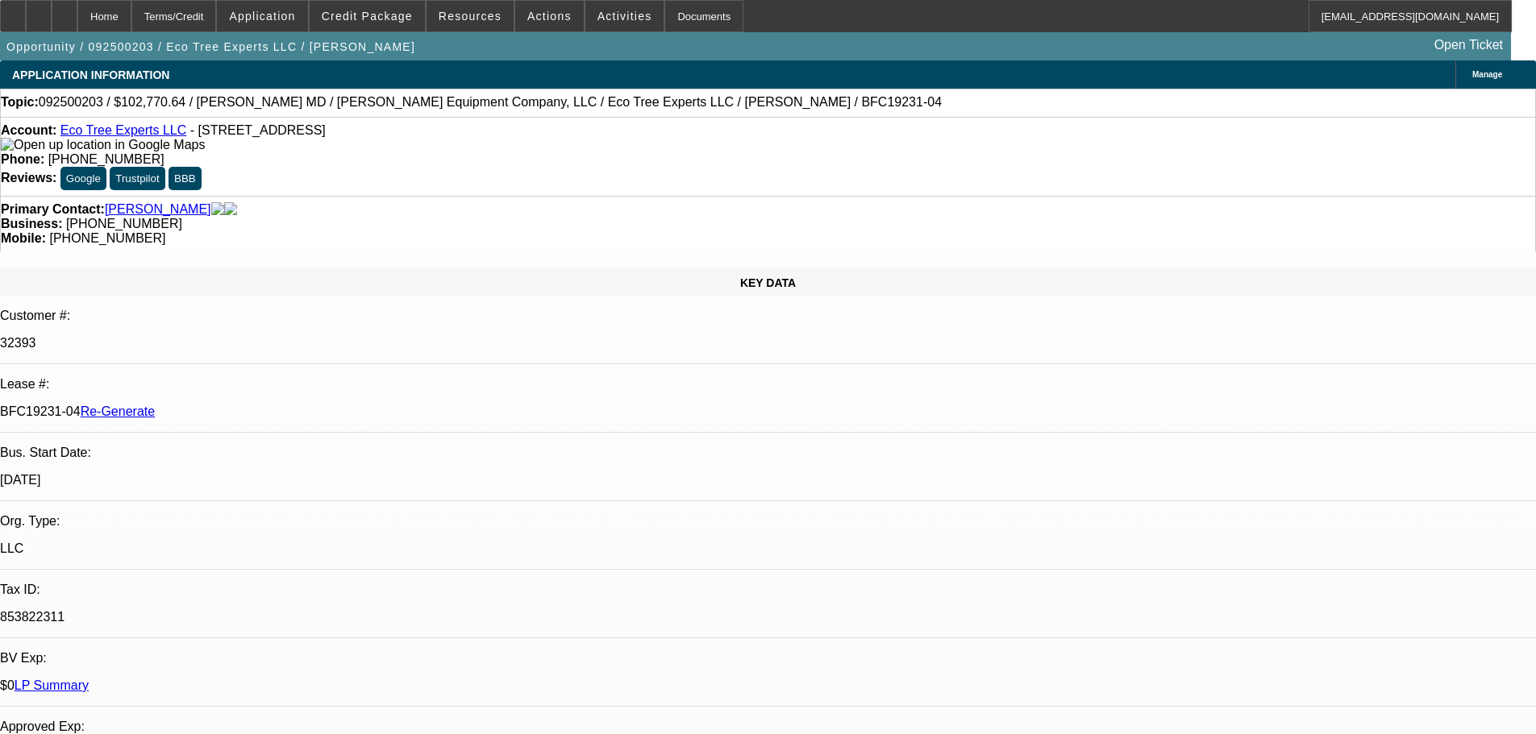
select select "3"
select select "0"
select select "6"
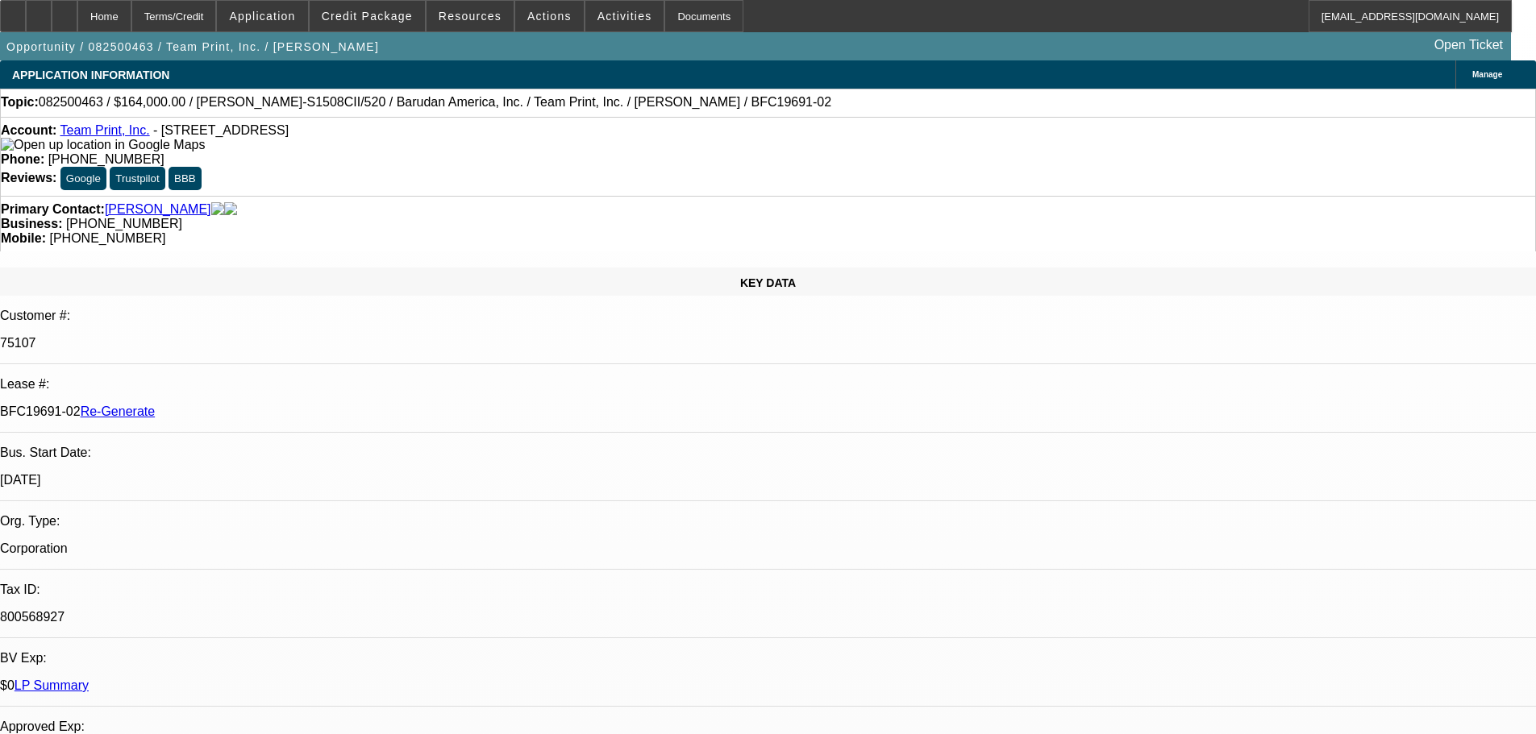
select select "3"
select select "0"
select select "2"
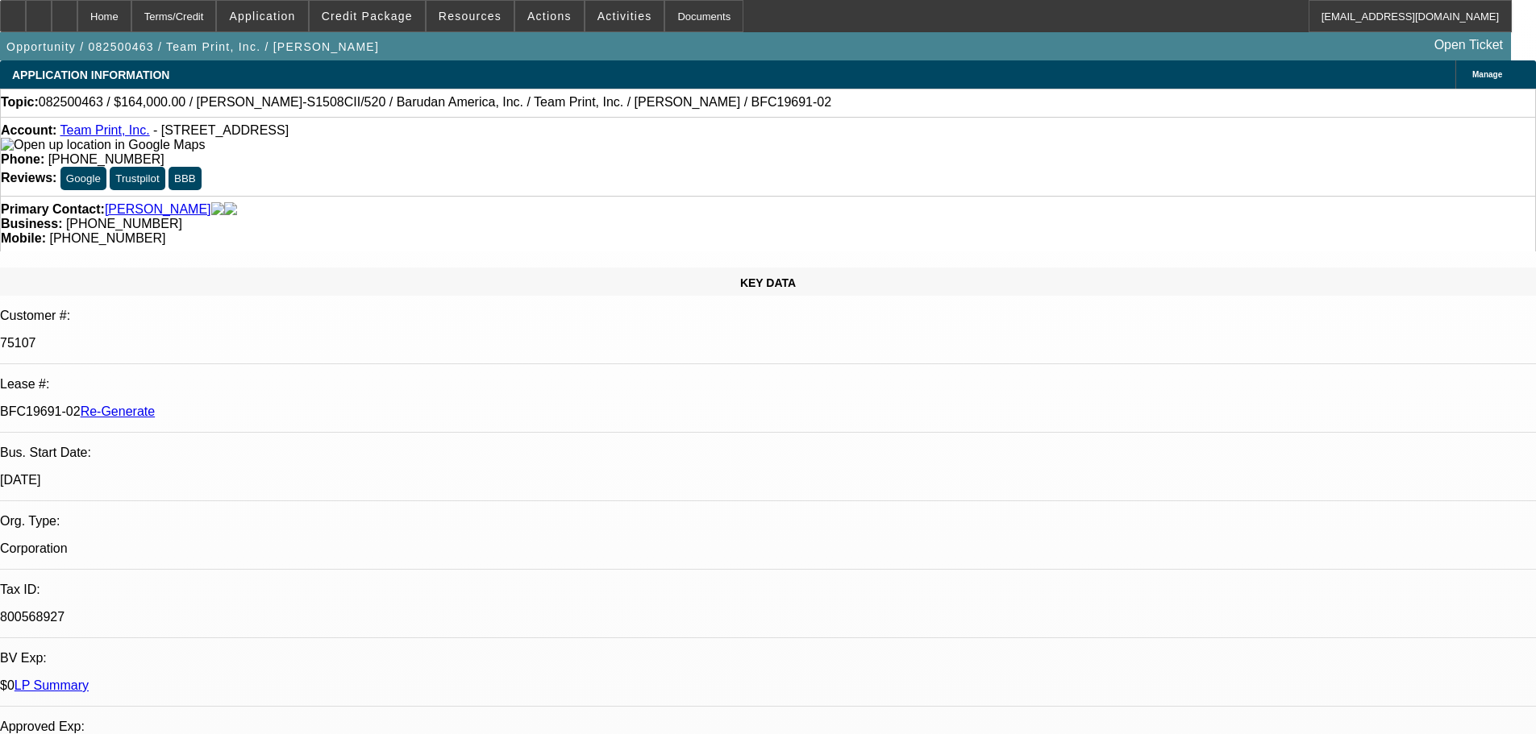
scroll to position [161, 0]
